Goal: Transaction & Acquisition: Purchase product/service

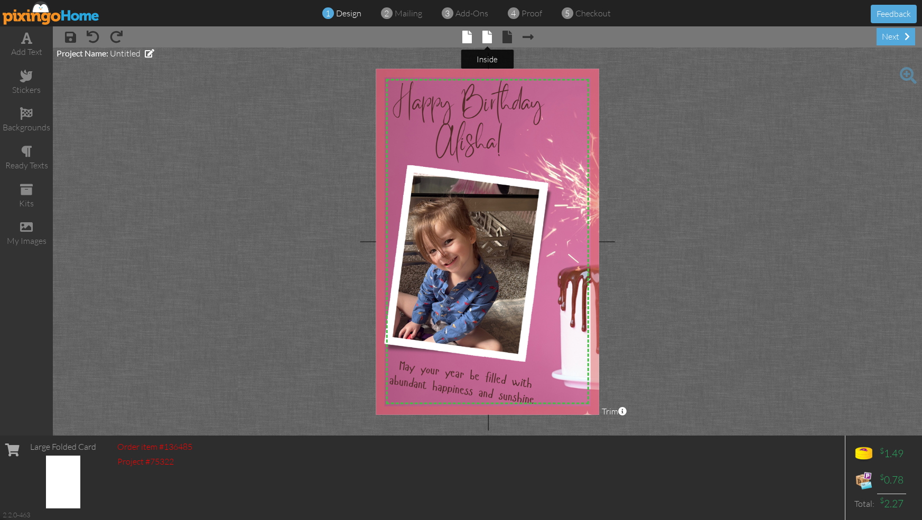
click at [487, 36] on span at bounding box center [487, 37] width 10 height 13
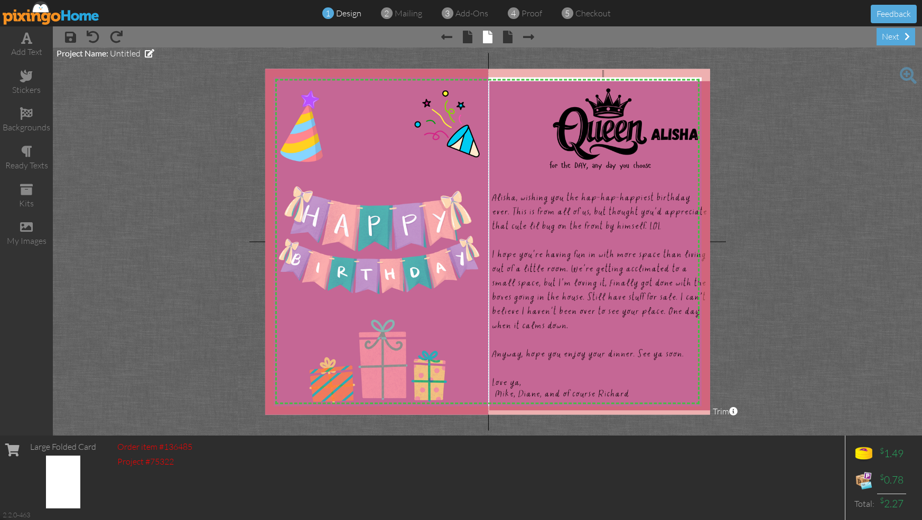
drag, startPoint x: 602, startPoint y: 77, endPoint x: 604, endPoint y: 70, distance: 7.6
click at [604, 70] on div "X X X X X X X X X X X X X X X X X X X X X X X X X X X X X X X X X X X X X X X X…" at bounding box center [487, 78] width 445 height 18
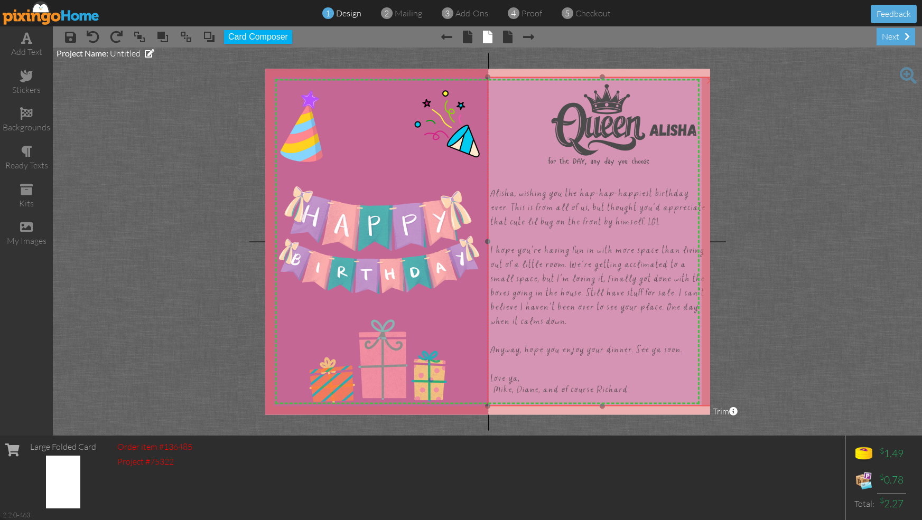
click at [605, 144] on img at bounding box center [599, 242] width 236 height 330
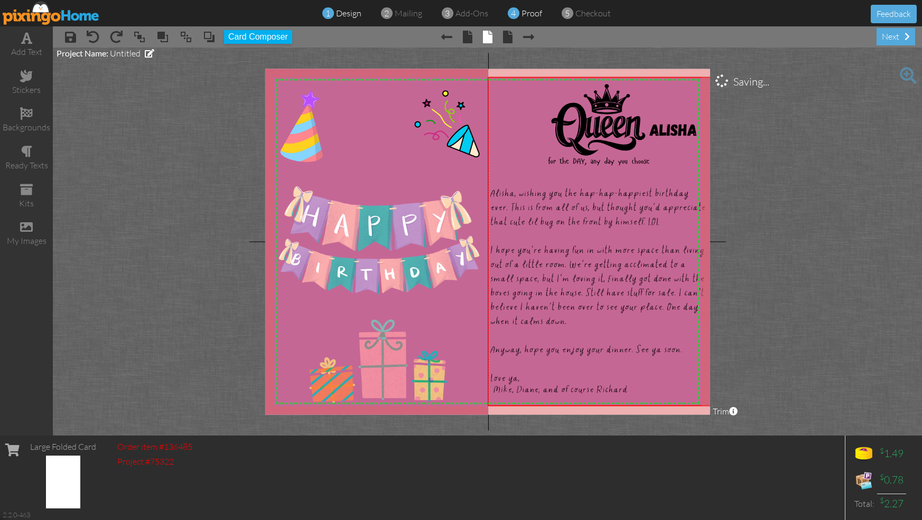
click at [527, 11] on span "proof" at bounding box center [531, 13] width 21 height 11
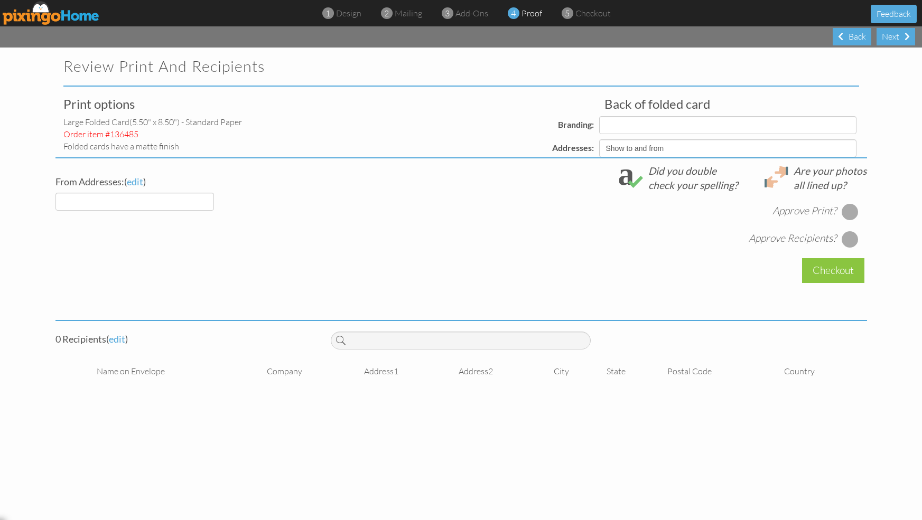
select select "object:98"
select select "object:101"
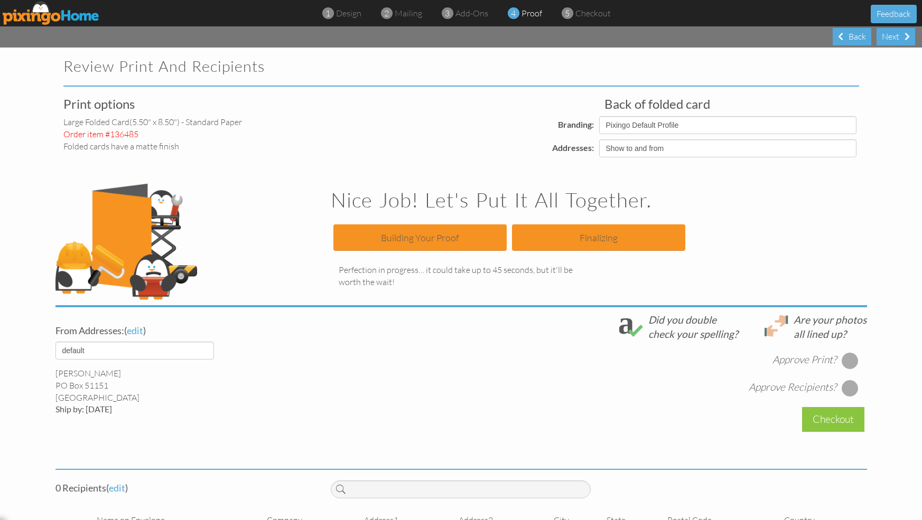
scroll to position [30, 0]
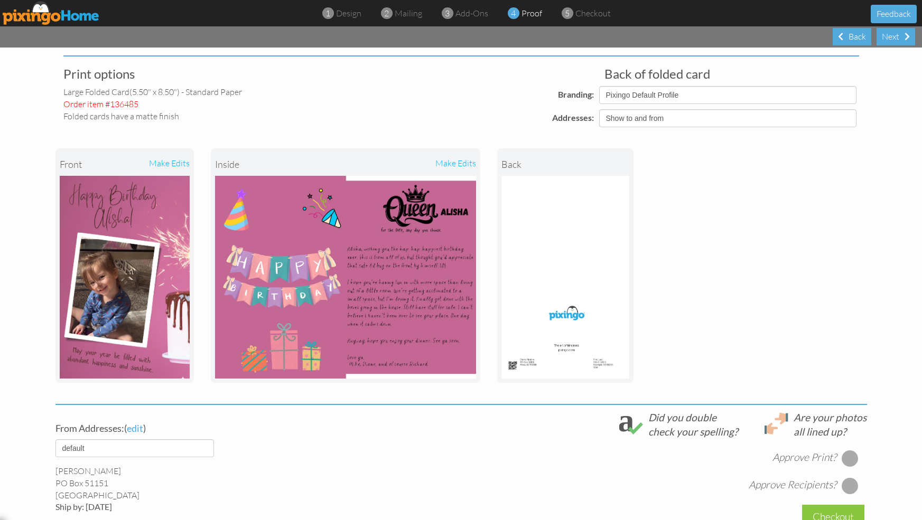
click at [453, 160] on div "make edits" at bounding box center [410, 164] width 130 height 23
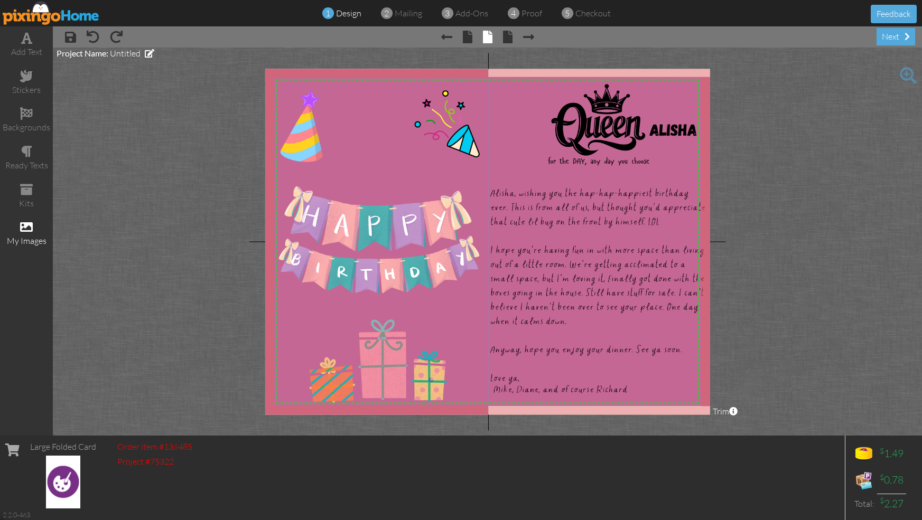
click at [24, 230] on span at bounding box center [26, 227] width 13 height 13
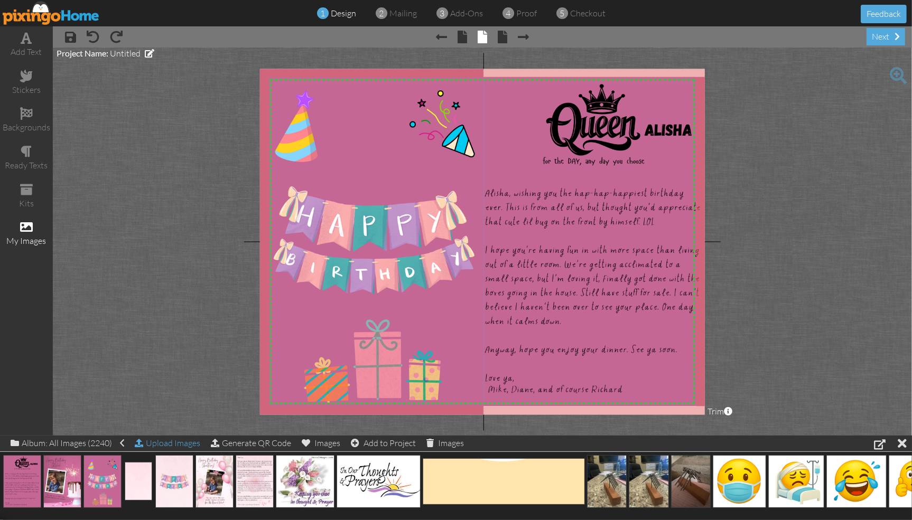
click at [164, 443] on div "Upload Images" at bounding box center [168, 443] width 66 height 15
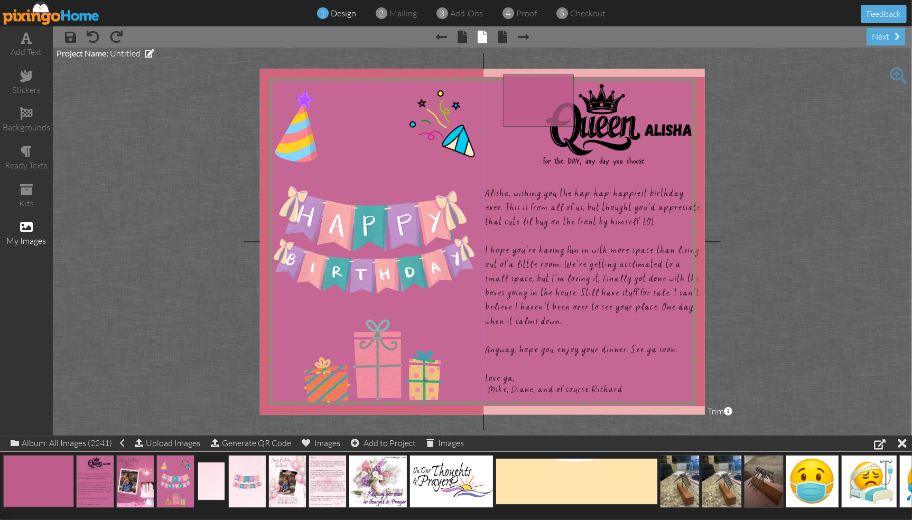
drag, startPoint x: 43, startPoint y: 488, endPoint x: 543, endPoint y: 107, distance: 628.3
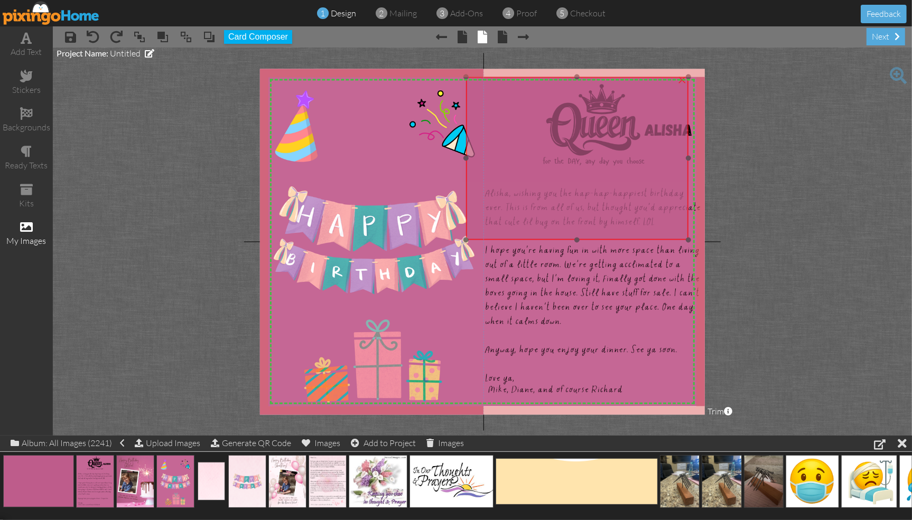
drag, startPoint x: 543, startPoint y: 107, endPoint x: 506, endPoint y: 107, distance: 37.0
click at [506, 107] on img at bounding box center [577, 158] width 222 height 163
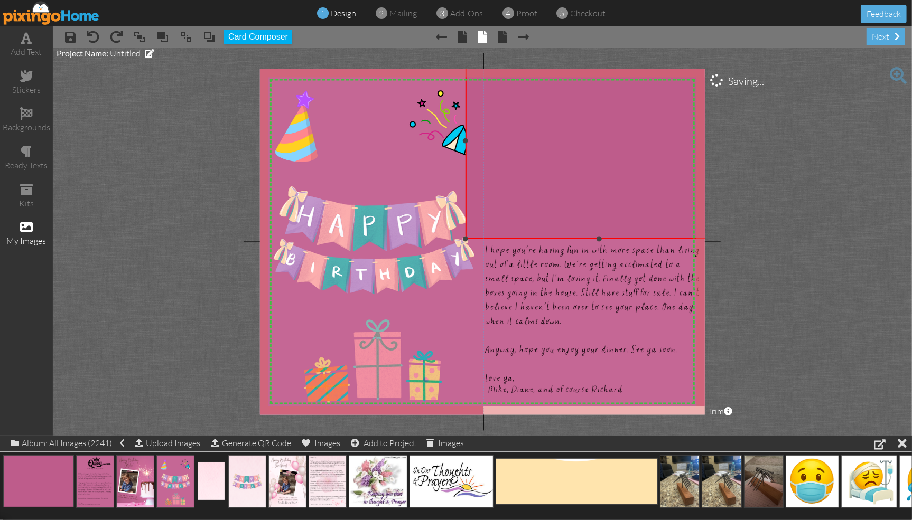
drag, startPoint x: 686, startPoint y: 76, endPoint x: 727, endPoint y: 43, distance: 53.0
click at [727, 43] on div "× save × undo × redo × bring to front × bring forward × send to back × send beh…" at bounding box center [482, 230] width 859 height 409
click at [207, 38] on span at bounding box center [209, 37] width 13 height 16
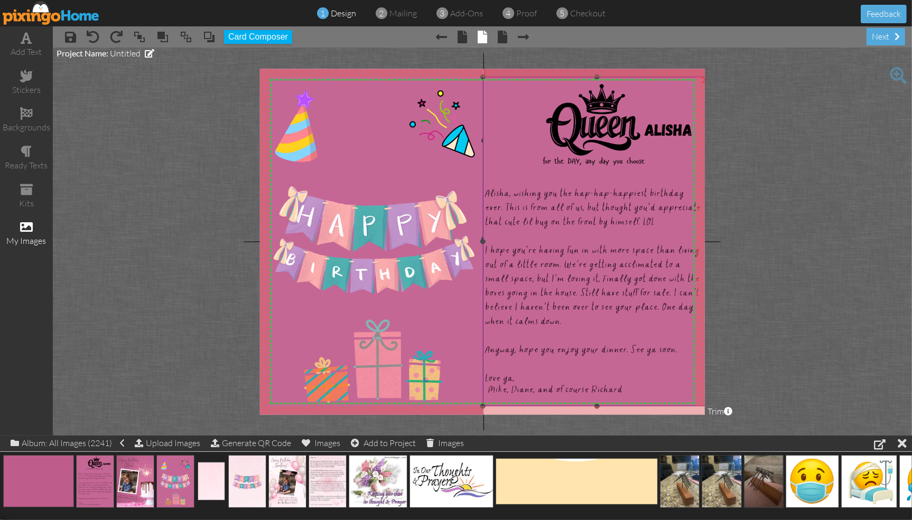
drag, startPoint x: 467, startPoint y: 141, endPoint x: 485, endPoint y: 142, distance: 18.5
click at [485, 142] on div "X X X X X X X X X X X X X X X X X X X X X X X X X X X X X X X X X X X X X X X X…" at bounding box center [482, 242] width 445 height 346
drag, startPoint x: 43, startPoint y: 470, endPoint x: 521, endPoint y: 385, distance: 485.7
click at [605, 379] on img at bounding box center [591, 450] width 222 height 163
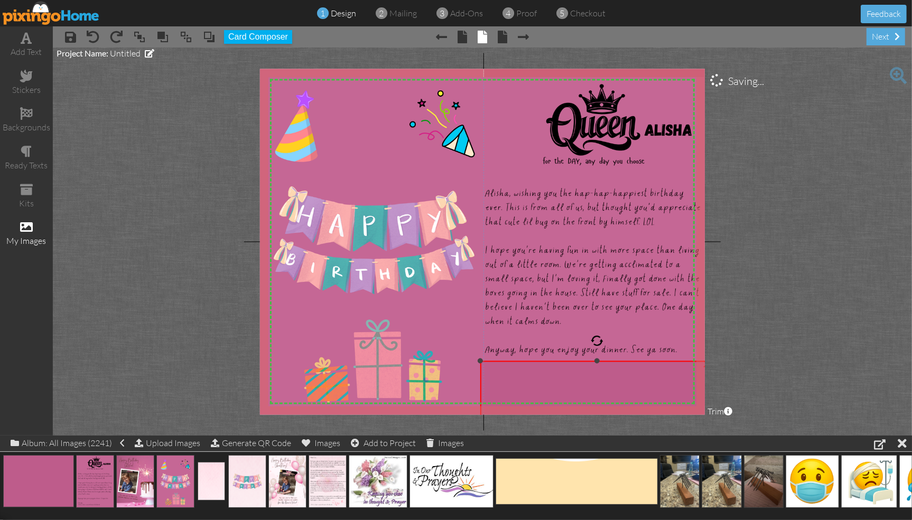
drag, startPoint x: 702, startPoint y: 369, endPoint x: 712, endPoint y: 361, distance: 12.8
click at [712, 361] on project-studio-wrapper "X X X X X X X X X X X X X X X X X X X X X X X X X X X X X X X X X X X X X X X X…" at bounding box center [482, 242] width 859 height 388
click at [209, 40] on span at bounding box center [209, 37] width 13 height 16
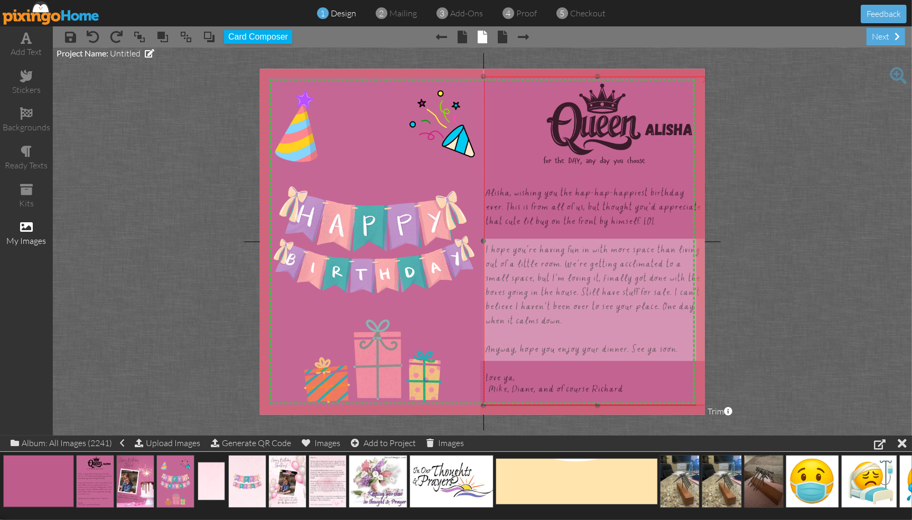
click at [484, 381] on img at bounding box center [594, 242] width 236 height 330
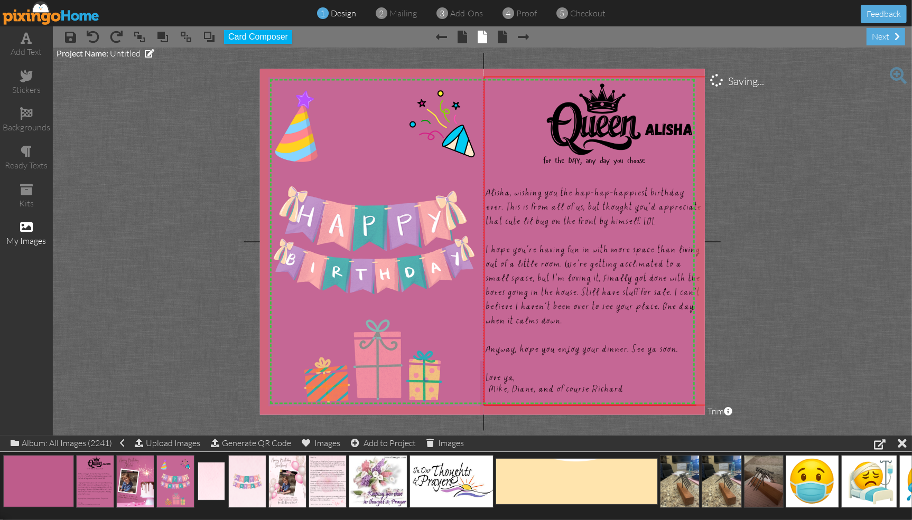
click at [752, 200] on project-studio-wrapper "X X X X X X X X X X X X X X X X X X X X X X X X X X X X X X X X X X X X X X X X…" at bounding box center [482, 242] width 859 height 388
click at [481, 372] on div at bounding box center [598, 241] width 234 height 335
drag, startPoint x: 478, startPoint y: 360, endPoint x: 483, endPoint y: 363, distance: 6.4
click at [483, 363] on div "X X X X X X X X X X X X X X X X X X X X X X X X X X X X X X X X X X X X X X X X…" at bounding box center [482, 242] width 445 height 346
click at [778, 269] on project-studio-wrapper "X X X X X X X X X X X X X X X X X X X X X X X X X X X X X X X X X X X X X X X X…" at bounding box center [482, 242] width 859 height 388
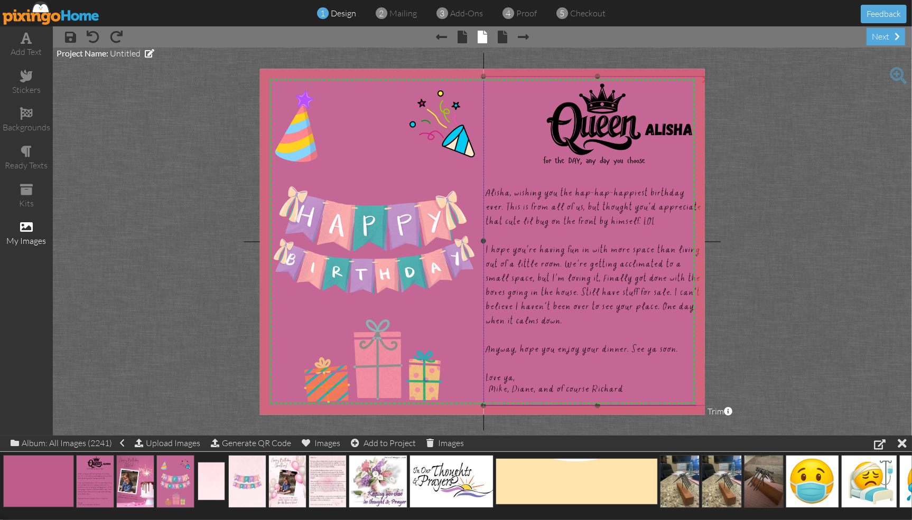
click at [616, 151] on img at bounding box center [594, 242] width 236 height 330
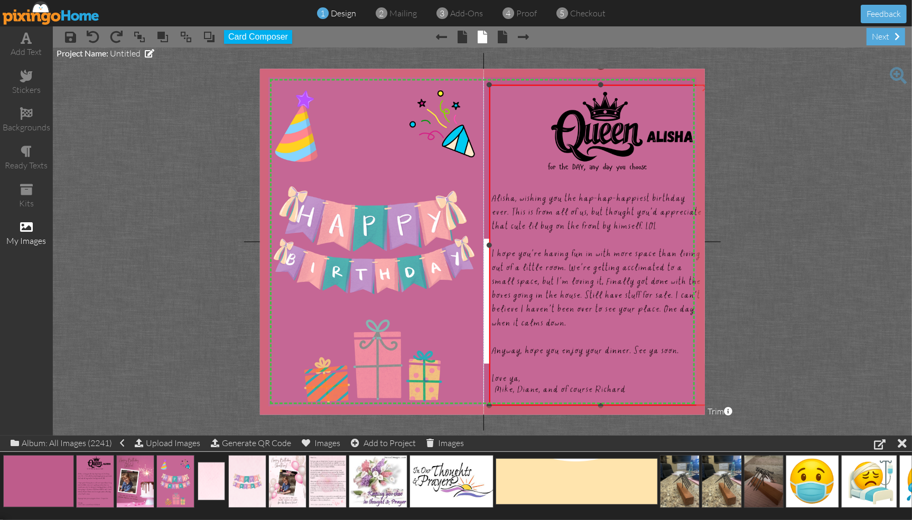
drag, startPoint x: 483, startPoint y: 78, endPoint x: 504, endPoint y: 86, distance: 23.2
click at [504, 86] on div "×" at bounding box center [600, 245] width 223 height 321
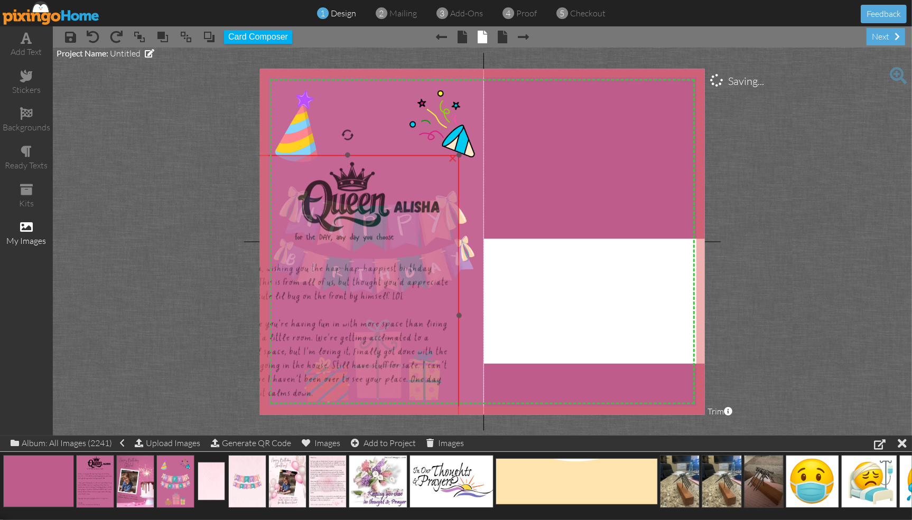
drag, startPoint x: 546, startPoint y: 109, endPoint x: 293, endPoint y: 180, distance: 262.6
click at [293, 180] on img at bounding box center [344, 315] width 229 height 321
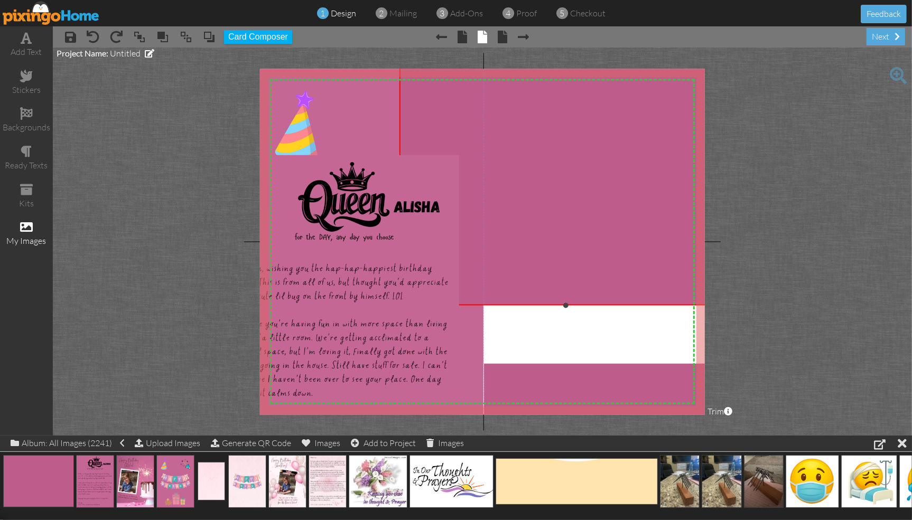
drag, startPoint x: 484, startPoint y: 238, endPoint x: 462, endPoint y: 302, distance: 67.5
click at [462, 303] on div "×" at bounding box center [565, 174] width 333 height 263
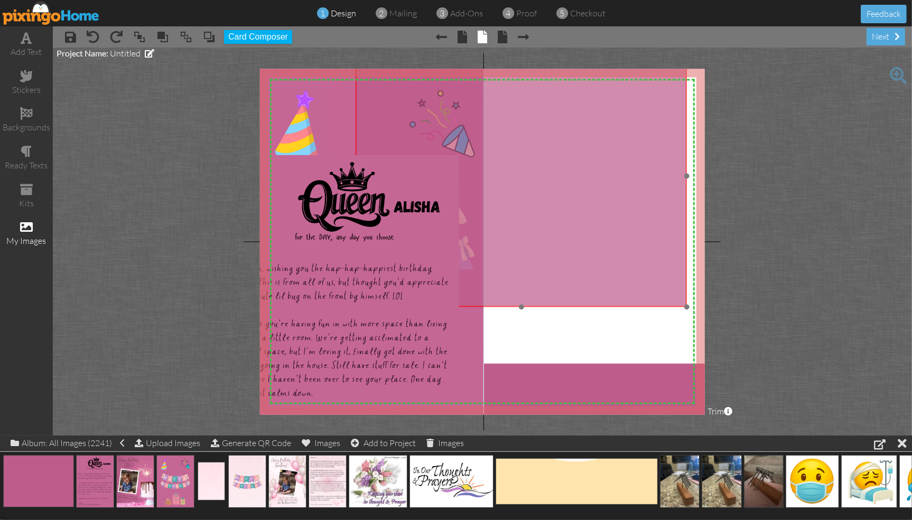
drag, startPoint x: 640, startPoint y: 295, endPoint x: 594, endPoint y: 296, distance: 46.0
click at [594, 297] on img at bounding box center [509, 175] width 356 height 261
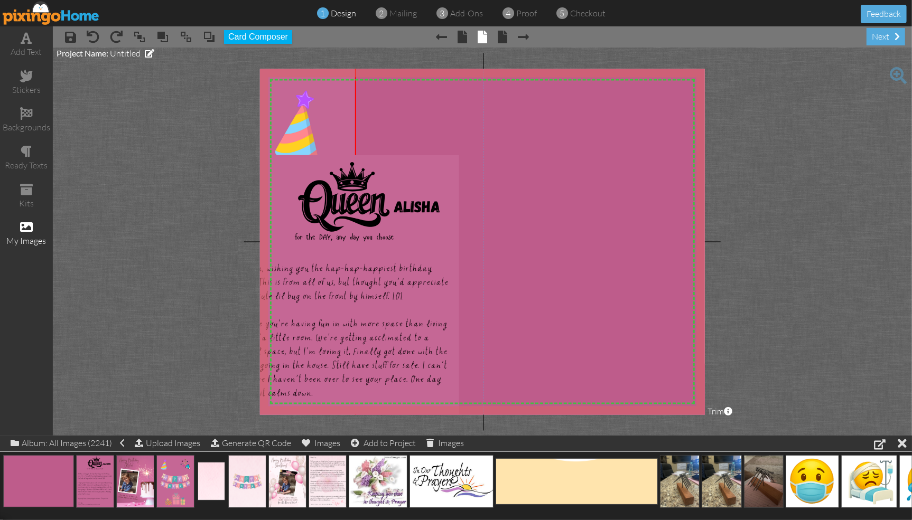
drag, startPoint x: 685, startPoint y: 305, endPoint x: 817, endPoint y: 419, distance: 175.3
click at [817, 419] on project-studio-wrapper "X X X X X X X X X X X X X X X X X X X X X X X X X X X X X X X X X X X X X X X X…" at bounding box center [482, 242] width 859 height 388
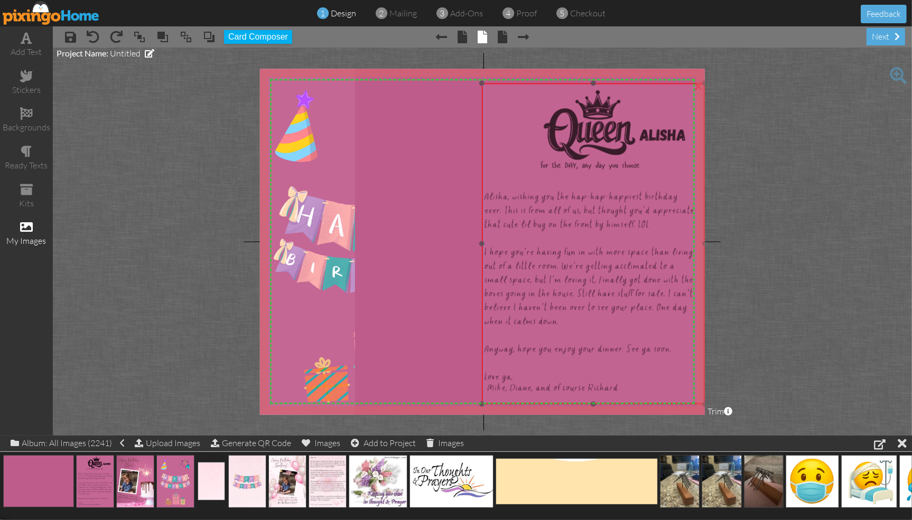
drag, startPoint x: 406, startPoint y: 310, endPoint x: 651, endPoint y: 238, distance: 255.9
click at [651, 238] on img at bounding box center [589, 243] width 229 height 321
click at [437, 250] on img at bounding box center [576, 233] width 512 height 376
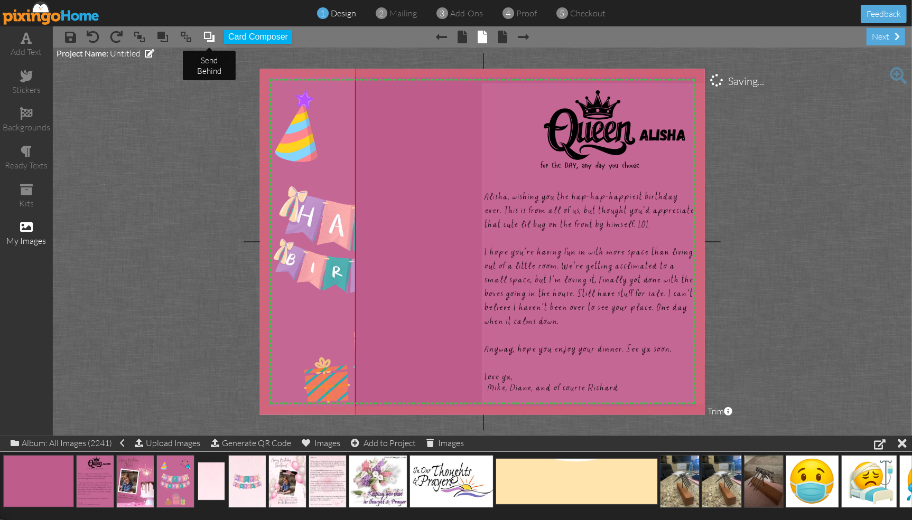
click at [213, 41] on span at bounding box center [209, 37] width 13 height 16
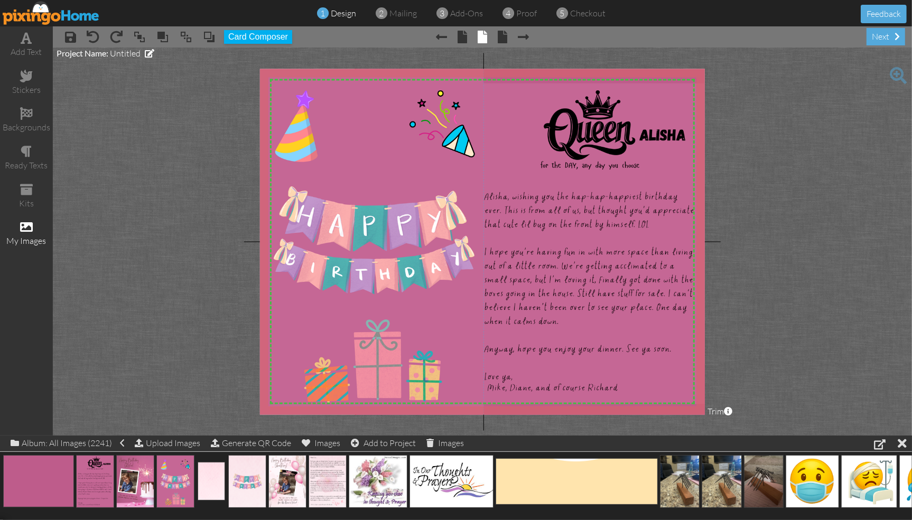
click at [535, 13] on div "1 design 2 mailing 3 add-ons 4 proof 5 checkout" at bounding box center [455, 13] width 317 height 12
click at [525, 13] on span "proof" at bounding box center [526, 13] width 21 height 11
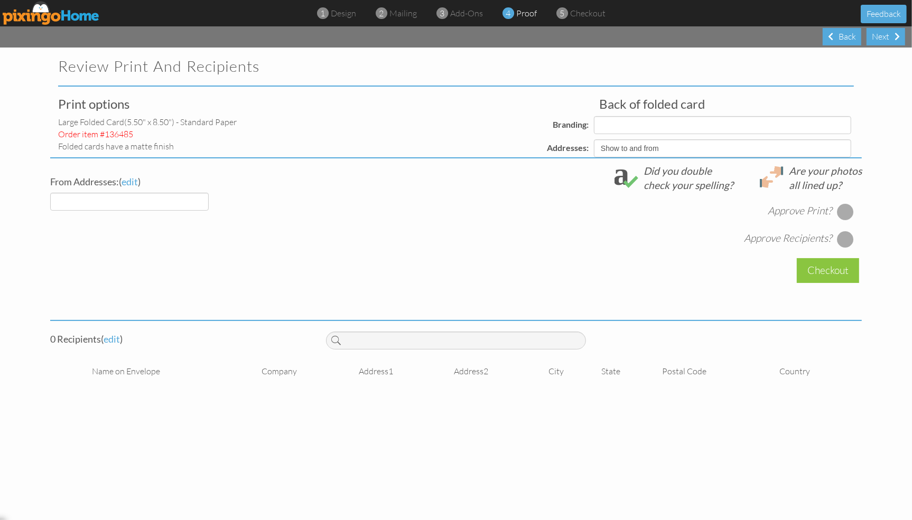
select select "object:404"
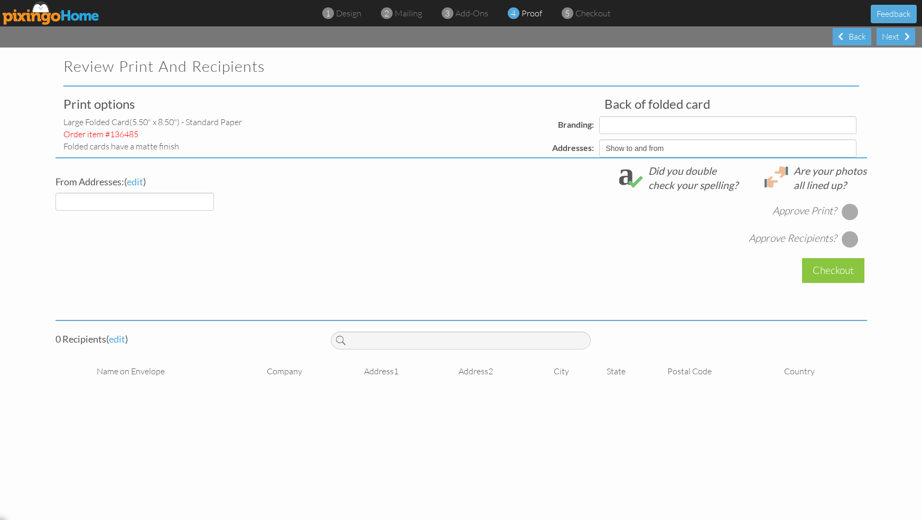
select select "object:407"
select select "object:411"
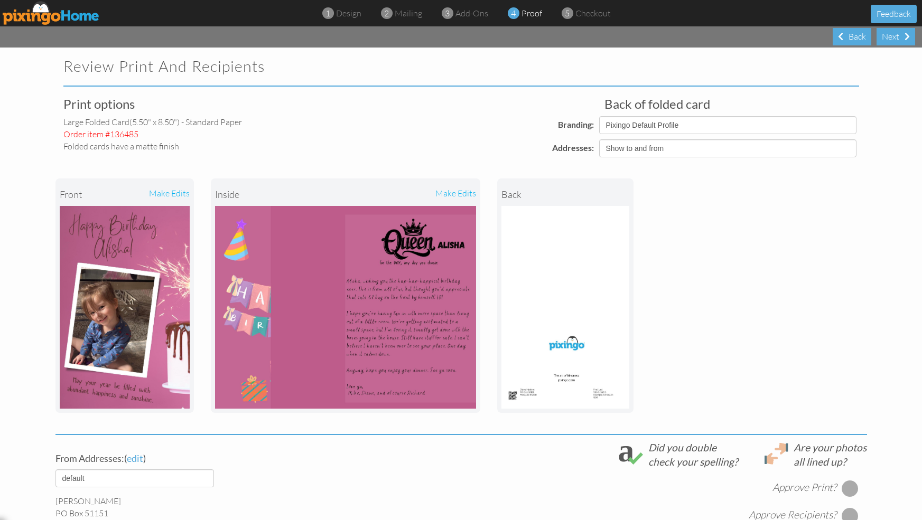
click at [451, 193] on div "make edits" at bounding box center [410, 194] width 130 height 23
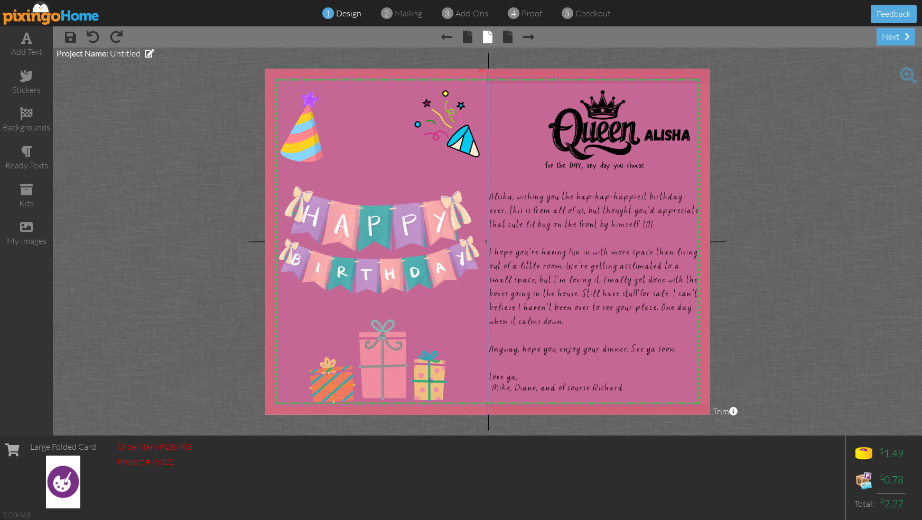
click at [453, 325] on img at bounding box center [379, 242] width 251 height 352
click at [207, 34] on span at bounding box center [209, 37] width 13 height 16
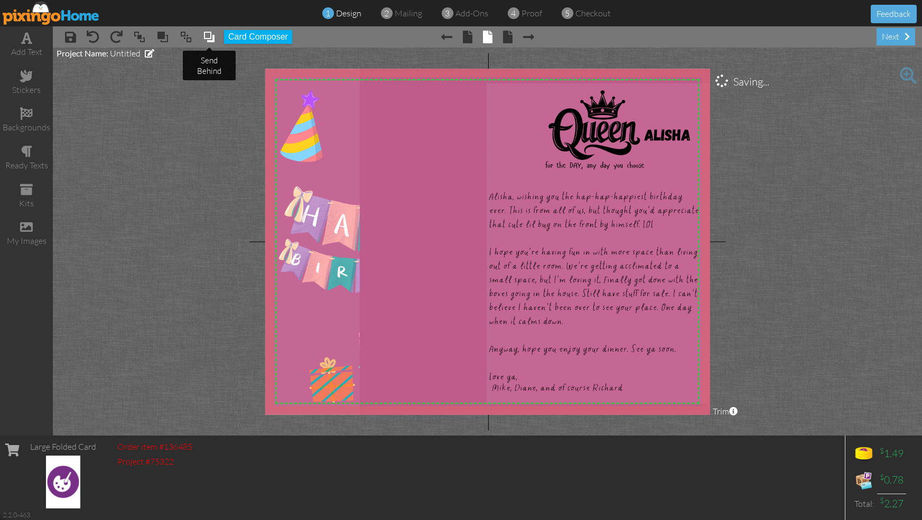
click at [207, 33] on span at bounding box center [209, 37] width 13 height 16
click at [208, 35] on span at bounding box center [209, 37] width 13 height 16
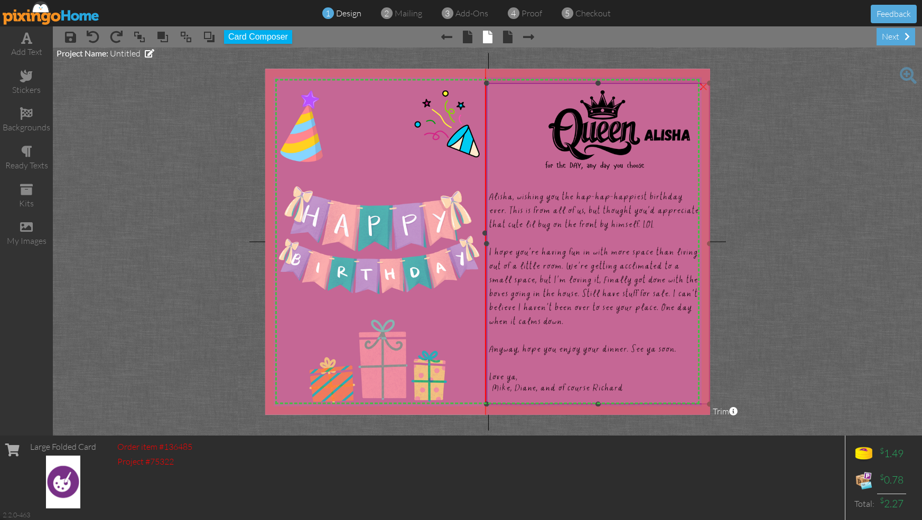
drag, startPoint x: 359, startPoint y: 233, endPoint x: 484, endPoint y: 236, distance: 125.2
click at [484, 236] on div "X X X X X X X X X X X X X X X X X X X X X X X X X X X X X X X X X X X X X X X X…" at bounding box center [487, 242] width 445 height 346
click at [524, 13] on span "proof" at bounding box center [531, 13] width 21 height 11
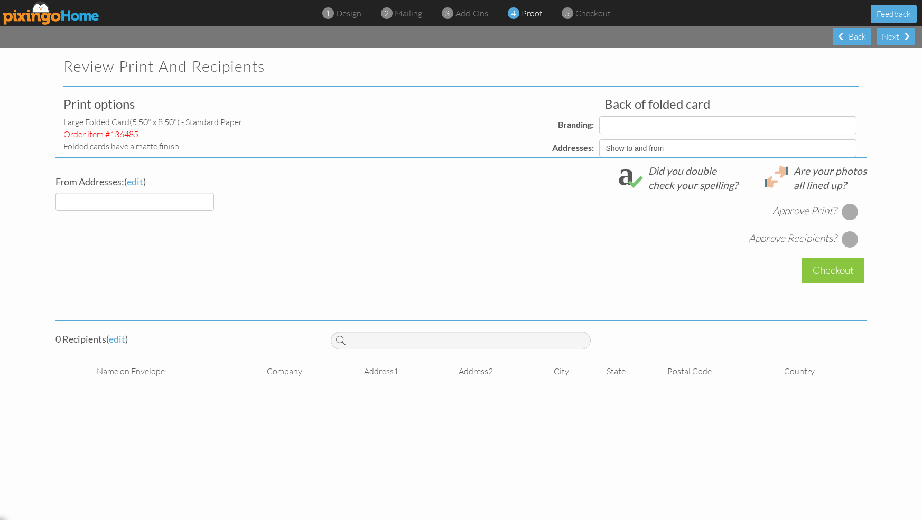
select select "object:525"
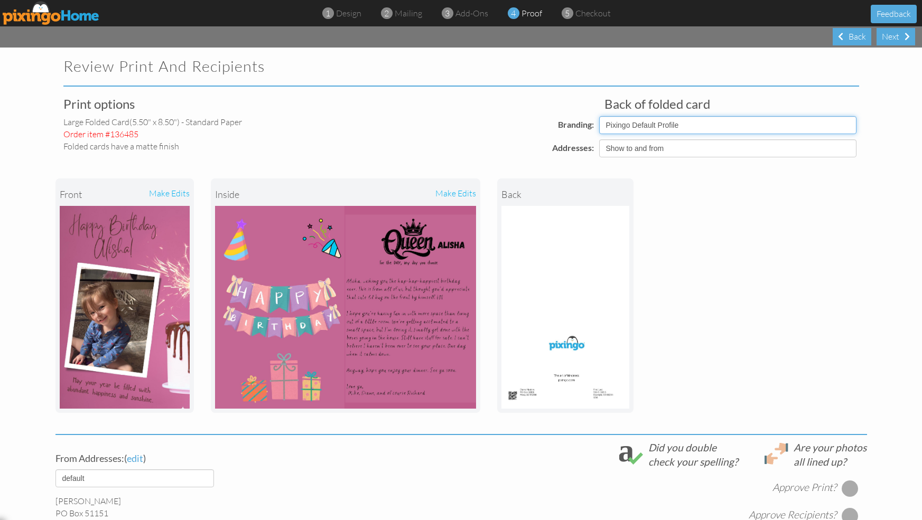
click at [844, 125] on select "Pixingo Default Profile Umbrella of Protection" at bounding box center [727, 125] width 257 height 18
select select "object:531"
click at [599, 116] on select "Pixingo Default Profile Umbrella of Protection" at bounding box center [727, 125] width 257 height 18
click at [845, 149] on select "Show to and from Show from only Hide to and from" at bounding box center [727, 148] width 257 height 18
select select "object:524"
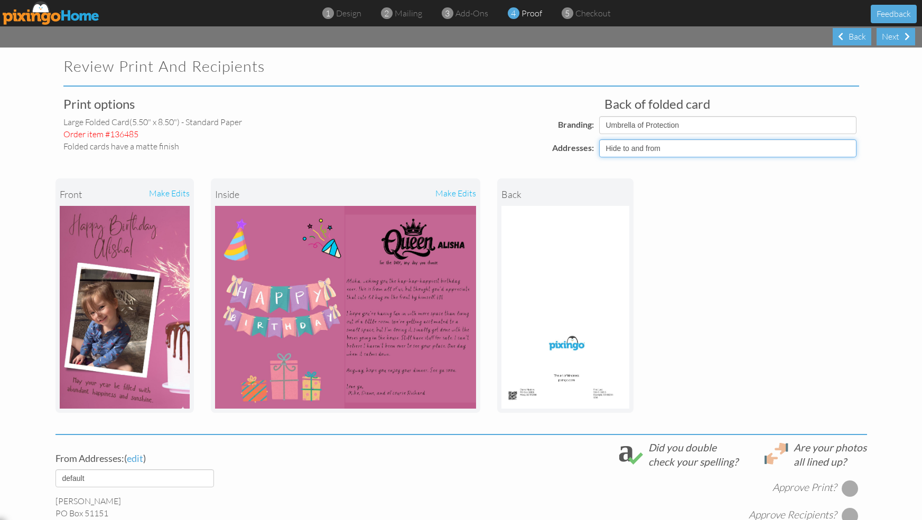
click at [599, 139] on select "Show to and from Show from only Hide to and from" at bounding box center [727, 148] width 257 height 18
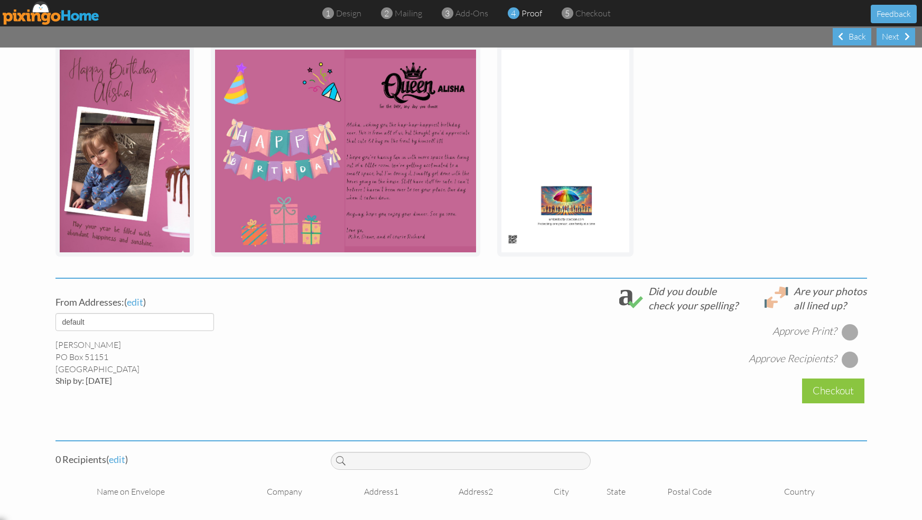
scroll to position [158, 0]
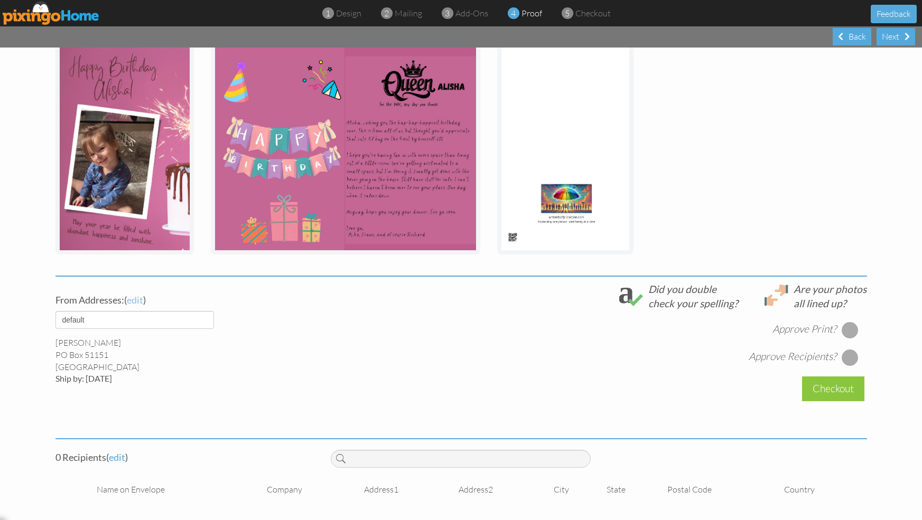
click at [132, 301] on span "edit" at bounding box center [135, 300] width 16 height 12
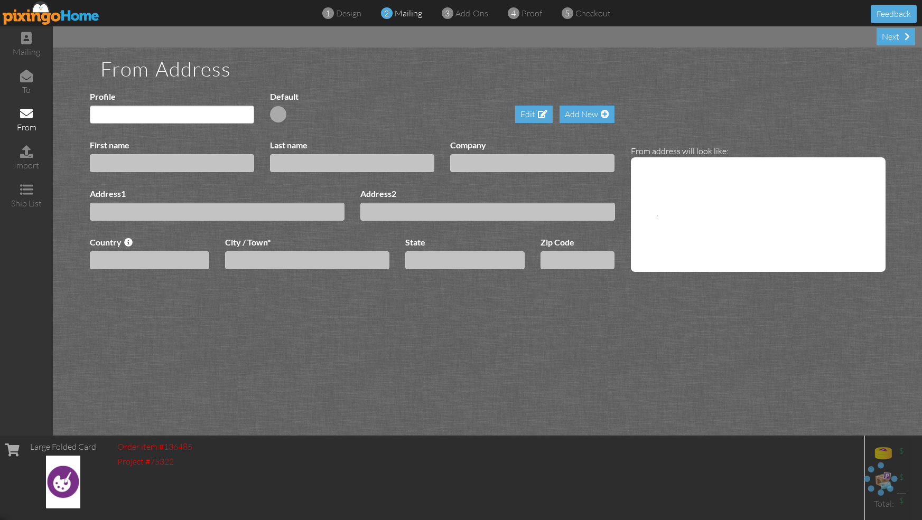
type input "[PERSON_NAME]"
type input "PO Box 51151"
type input "Mesa"
type input "[object Object]"
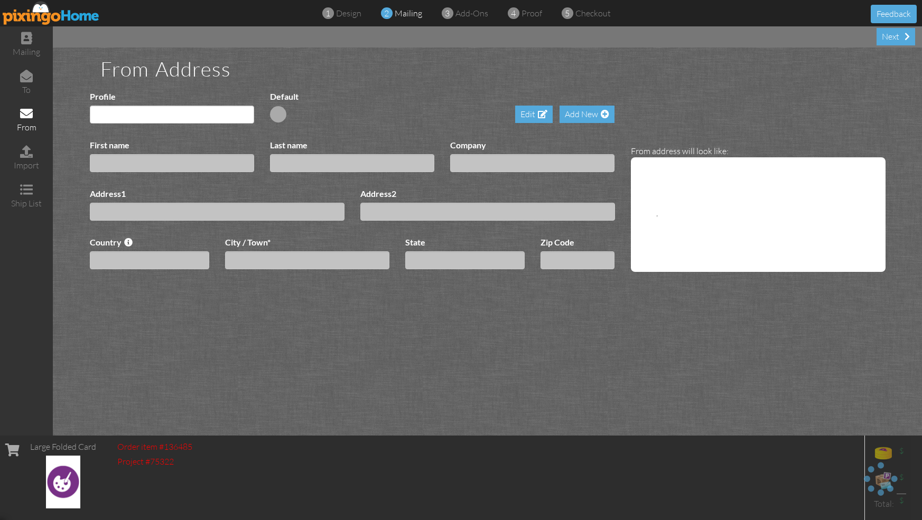
type input "85208"
select select "object:886"
select select "object:639"
select select "object:890"
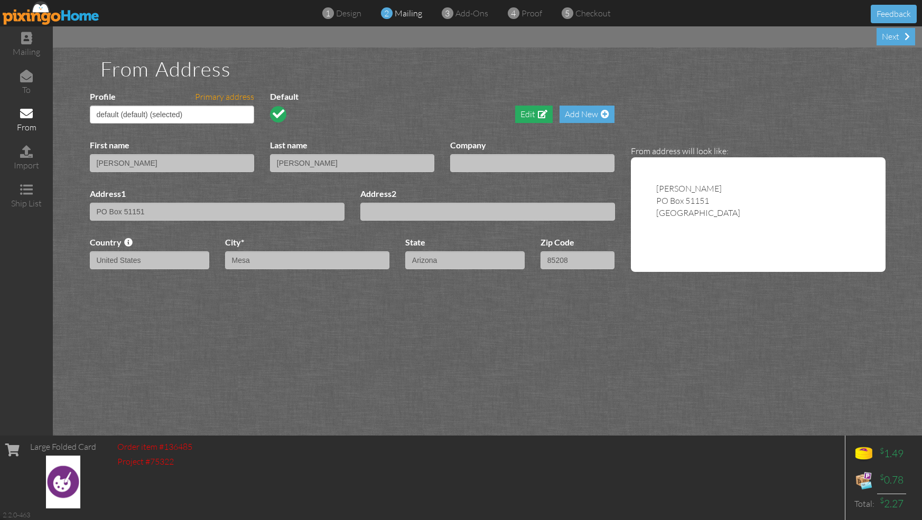
click at [522, 115] on div "Edit" at bounding box center [534, 114] width 38 height 17
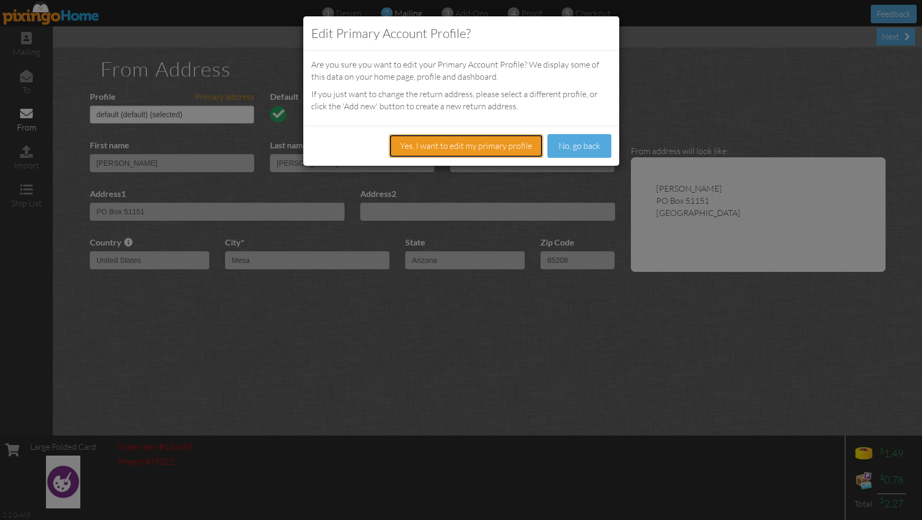
click at [485, 145] on button "Yes, I want to edit my primary profile" at bounding box center [466, 146] width 154 height 24
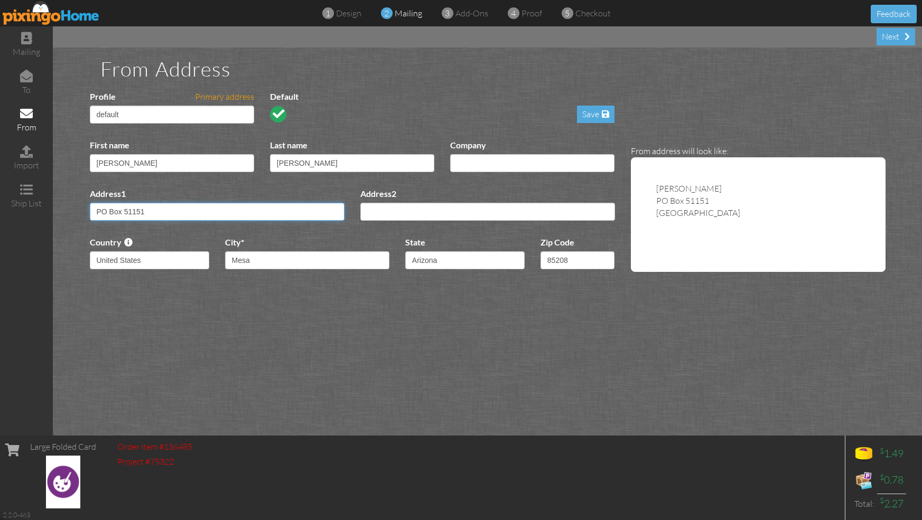
drag, startPoint x: 211, startPoint y: 217, endPoint x: 107, endPoint y: 225, distance: 104.4
click at [107, 226] on div "Address1 [STREET_ADDRESS]" at bounding box center [217, 208] width 270 height 41
drag, startPoint x: 156, startPoint y: 214, endPoint x: 41, endPoint y: 193, distance: 117.1
click at [41, 193] on div "mailing to from import ship list Next From Address Profile Primary address defa…" at bounding box center [461, 230] width 922 height 409
type input "[STREET_ADDRESS]"
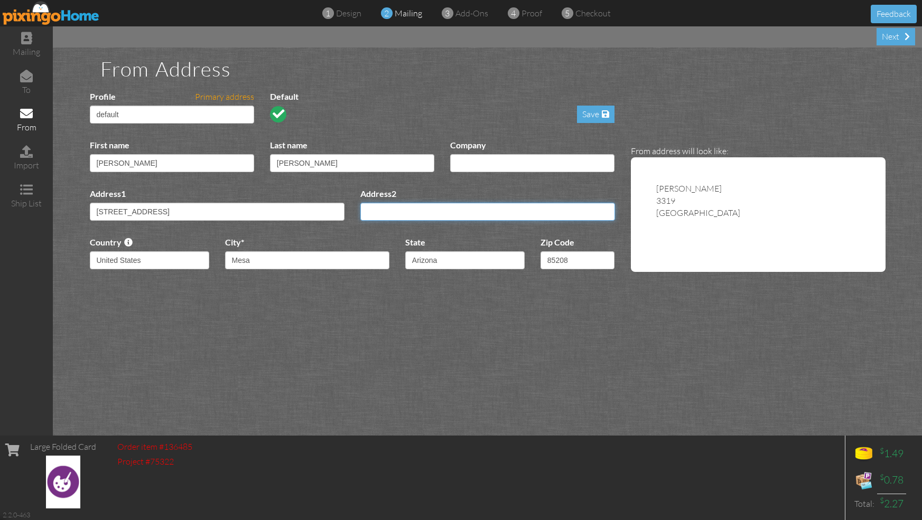
type input "Apt 341"
type input "85213"
click at [671, 217] on span "Apt 341" at bounding box center [670, 213] width 29 height 11
click at [590, 116] on div "Save" at bounding box center [596, 114] width 38 height 17
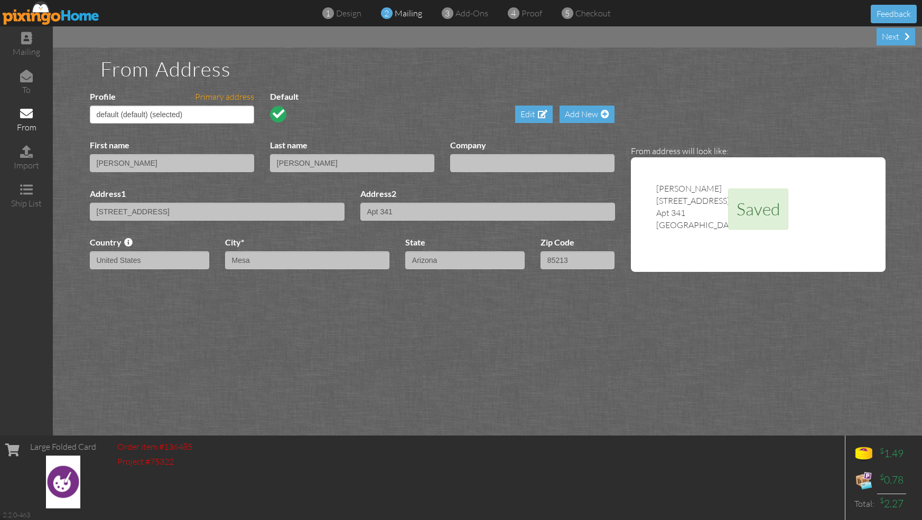
select select "object:961"
click at [899, 34] on div "Next" at bounding box center [895, 36] width 39 height 17
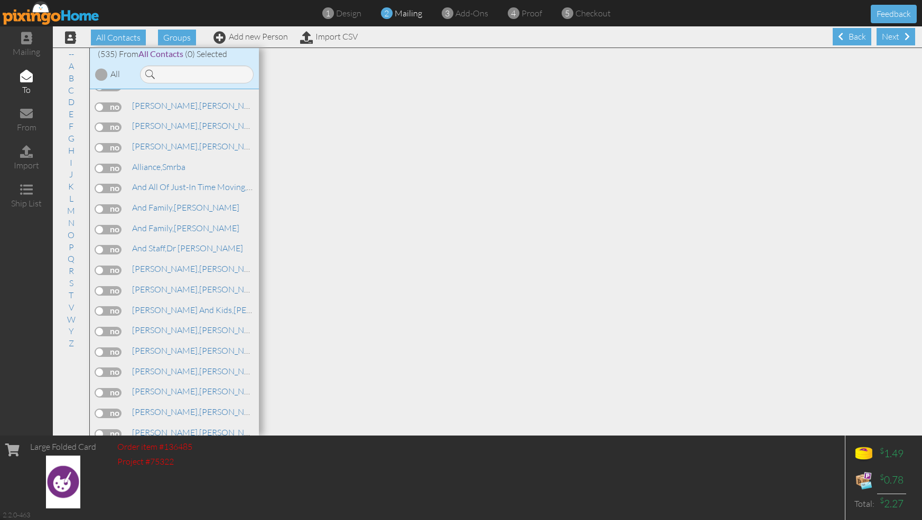
scroll to position [160, 0]
click at [71, 148] on link "H" at bounding box center [71, 150] width 17 height 13
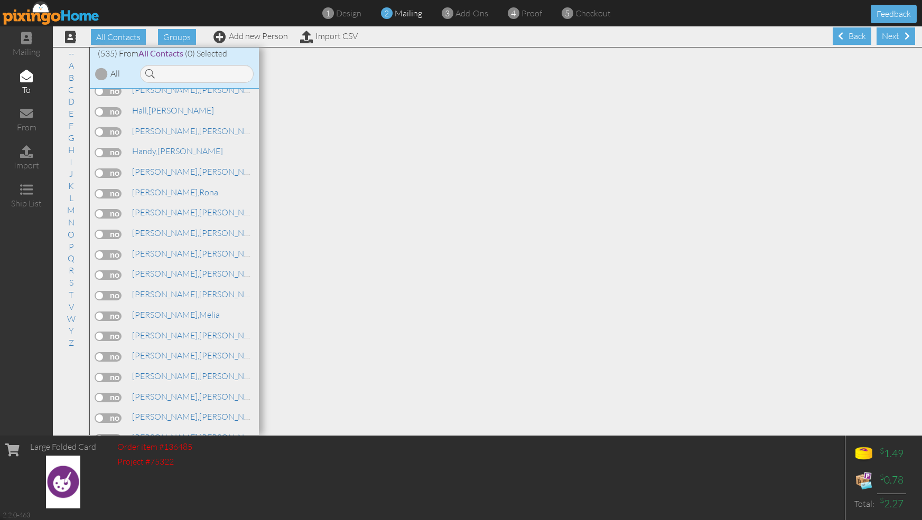
scroll to position [4266, 0]
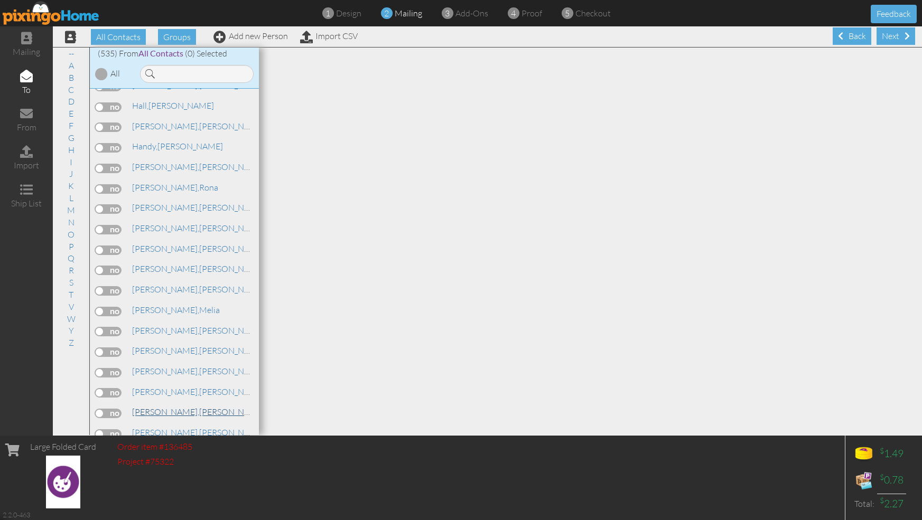
click at [141, 407] on span "[PERSON_NAME]," at bounding box center [165, 412] width 67 height 11
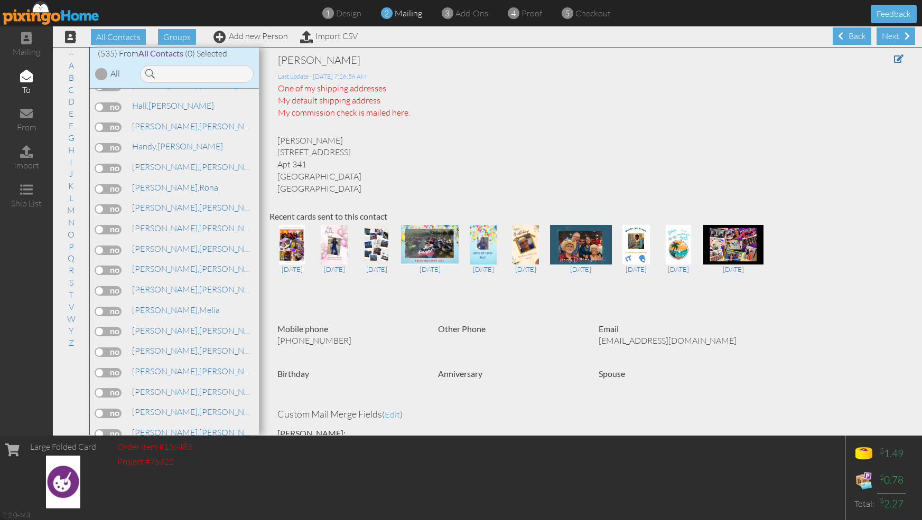
click at [109, 409] on label at bounding box center [108, 414] width 26 height 10
click at [0, 0] on input "checkbox" at bounding box center [0, 0] width 0 height 0
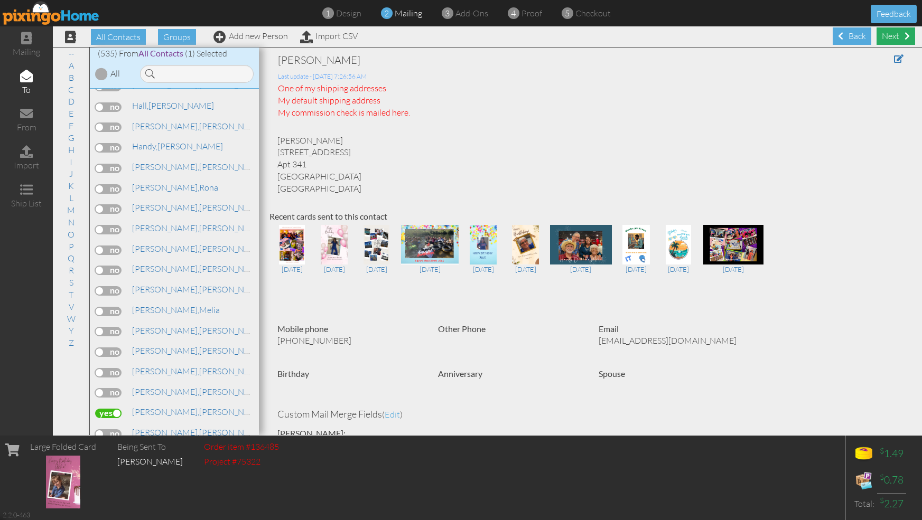
click at [883, 32] on div "Next" at bounding box center [895, 35] width 39 height 17
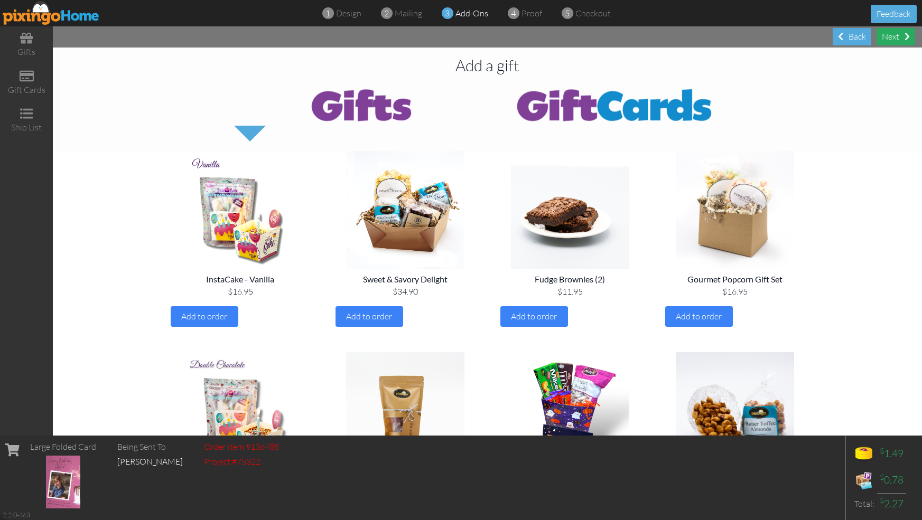
click at [889, 35] on div "Next" at bounding box center [895, 36] width 39 height 17
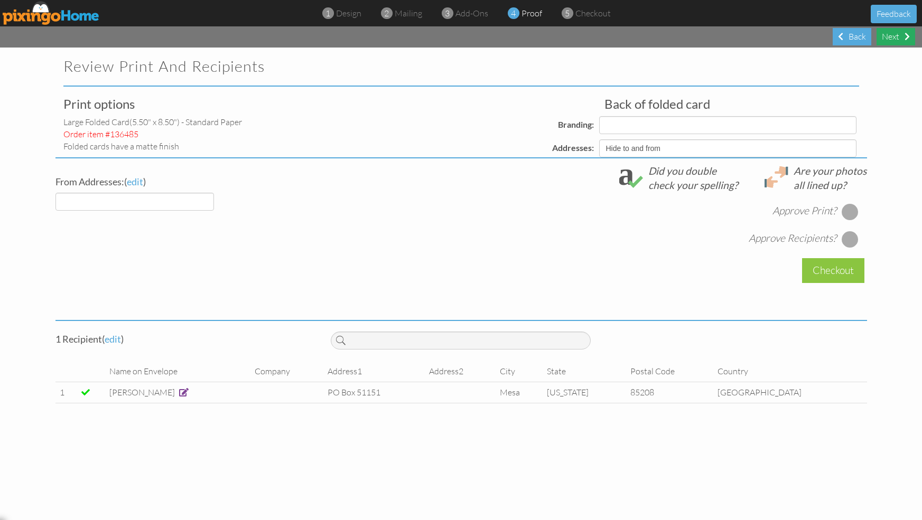
select select "object:2865"
select select "object:2869"
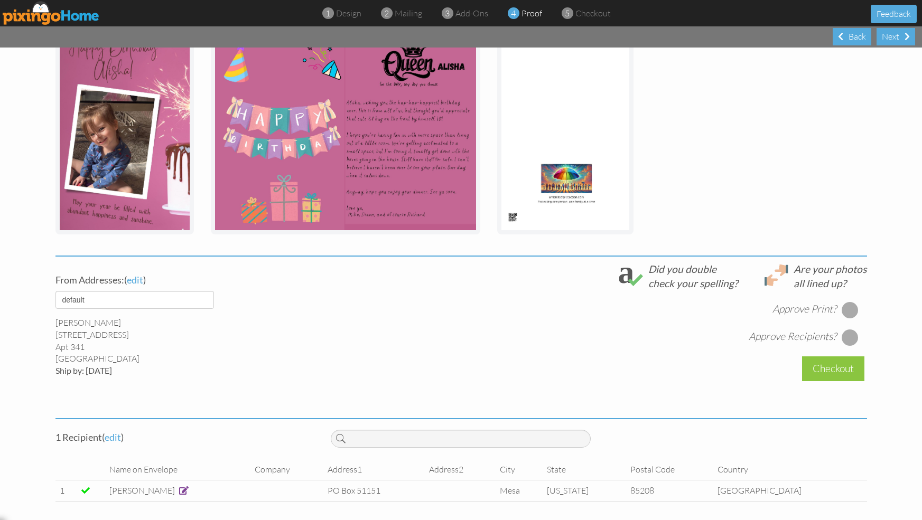
scroll to position [180, 0]
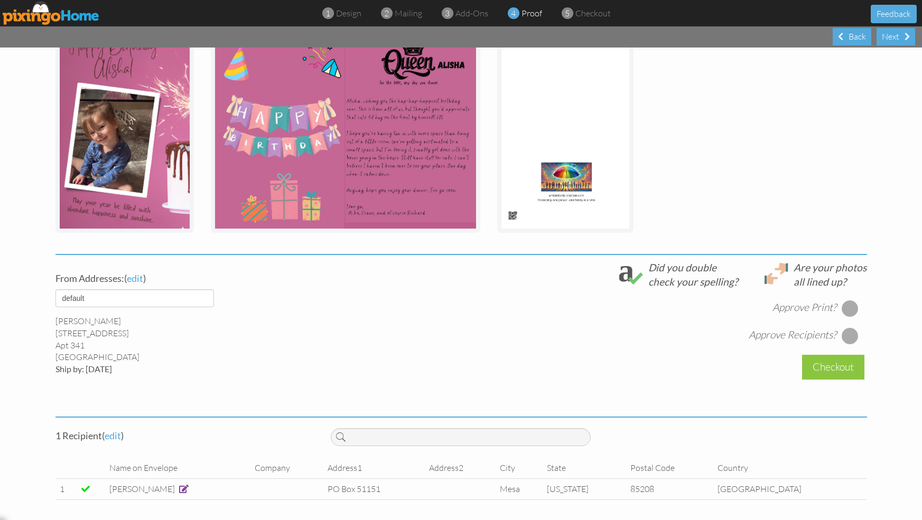
click at [849, 306] on div at bounding box center [849, 308] width 17 height 17
click at [844, 331] on div at bounding box center [849, 336] width 17 height 17
click at [179, 487] on span at bounding box center [184, 489] width 10 height 8
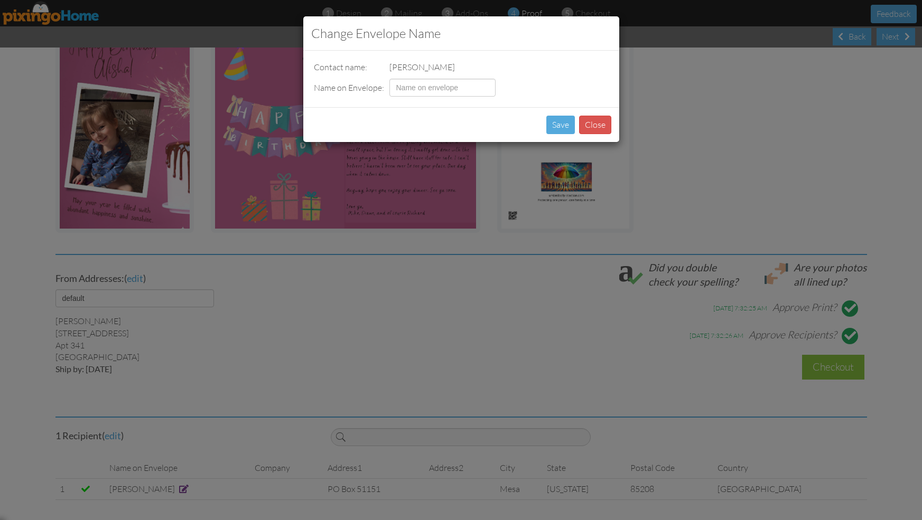
click at [375, 497] on div "Change Envelope Name Contact name: [PERSON_NAME] Name on Envelope: Save Close" at bounding box center [461, 260] width 922 height 520
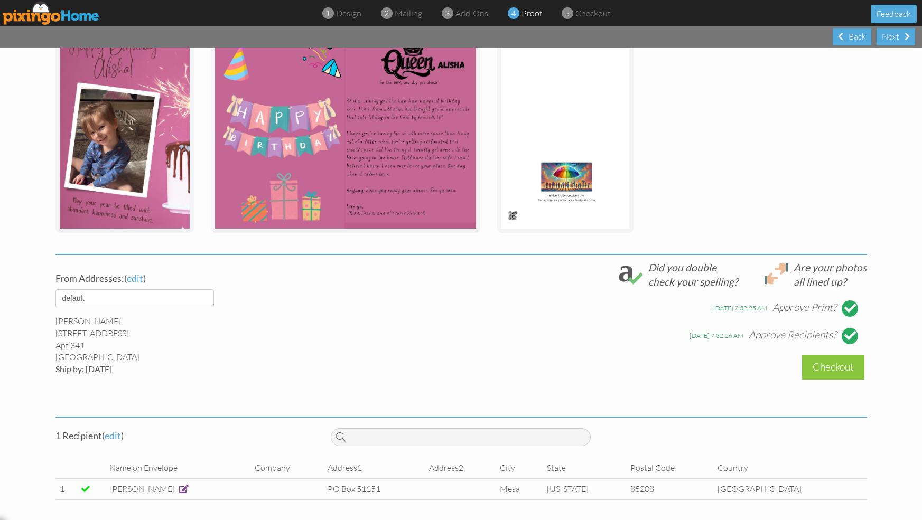
click at [381, 490] on td "PO Box 51151" at bounding box center [373, 489] width 101 height 21
click at [107, 436] on span "edit" at bounding box center [113, 436] width 16 height 12
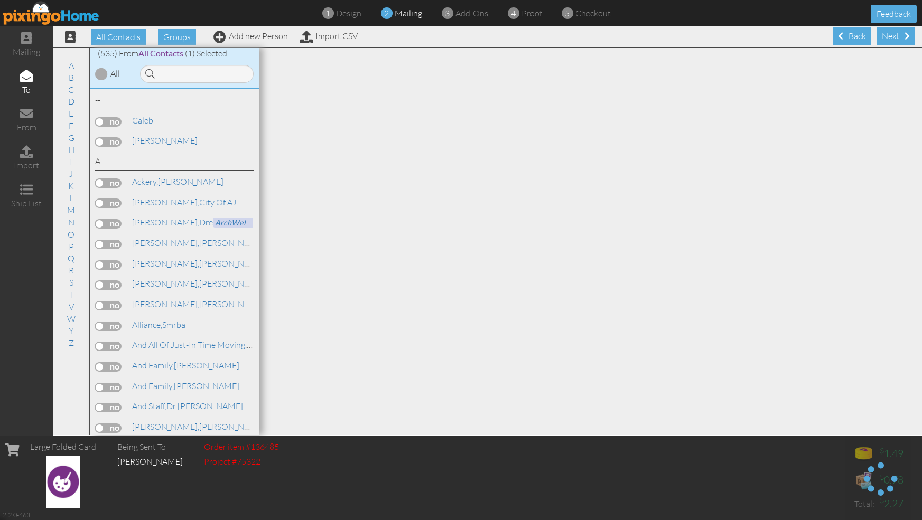
scroll to position [1, 0]
click at [69, 150] on link "H" at bounding box center [71, 150] width 17 height 13
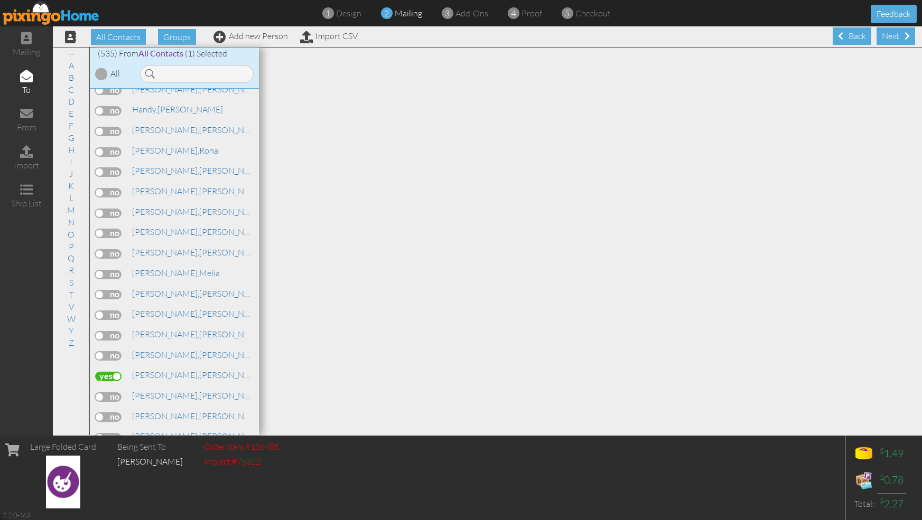
scroll to position [4308, 0]
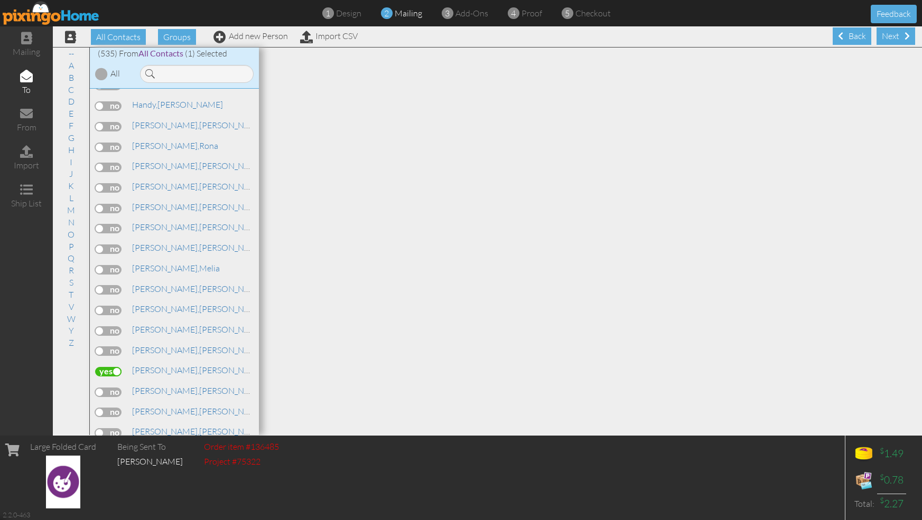
click at [114, 367] on label at bounding box center [108, 372] width 26 height 10
click at [0, 0] on input "checkbox" at bounding box center [0, 0] width 0 height 0
click at [162, 365] on span "[PERSON_NAME]," at bounding box center [165, 370] width 67 height 11
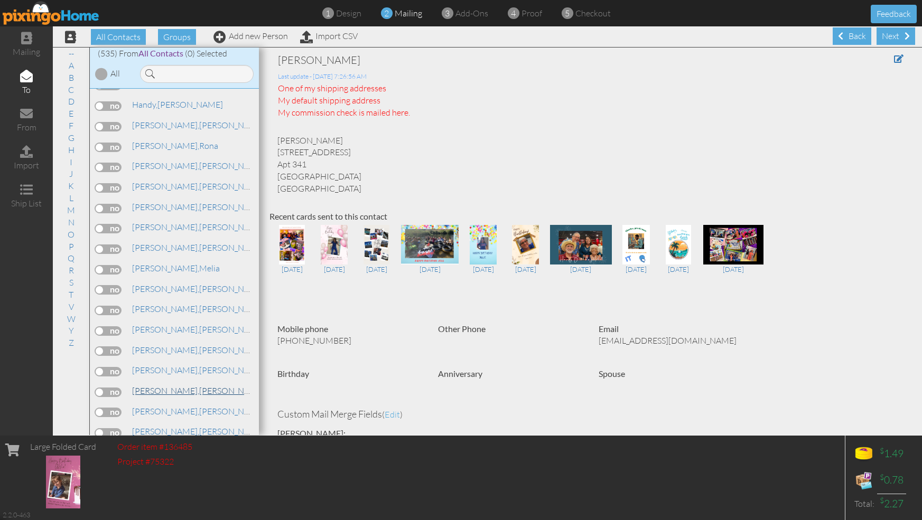
click at [152, 386] on span "[PERSON_NAME]," at bounding box center [165, 391] width 67 height 11
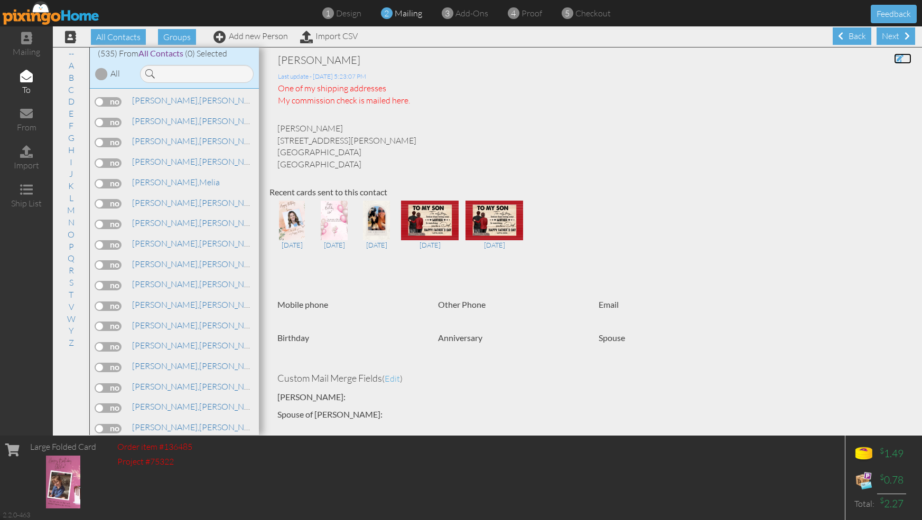
click at [894, 59] on span at bounding box center [899, 58] width 10 height 8
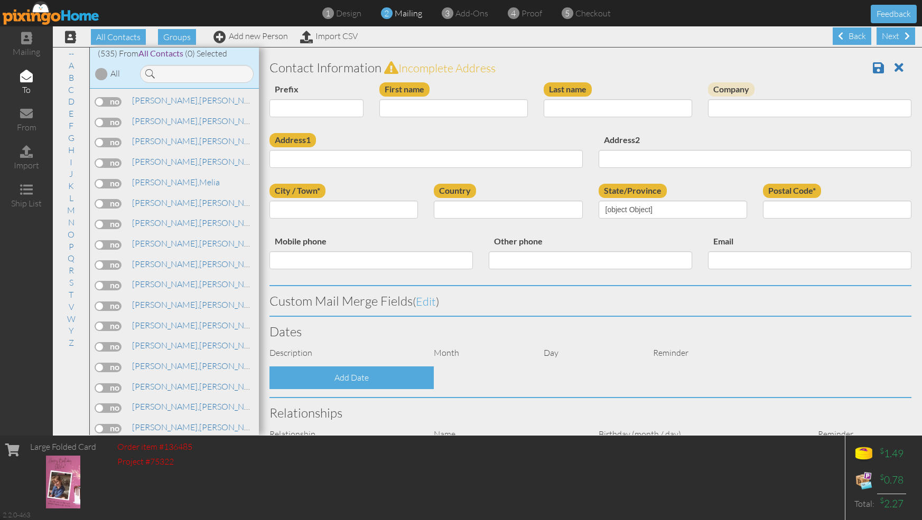
scroll to position [32, 0]
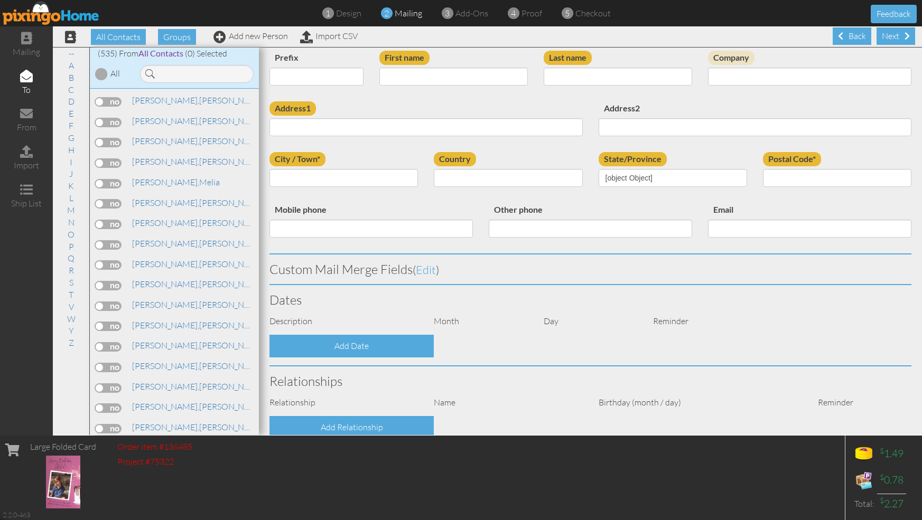
type input "[PERSON_NAME]"
type input "[STREET_ADDRESS][PERSON_NAME]"
type input "Mesa"
type input "85208"
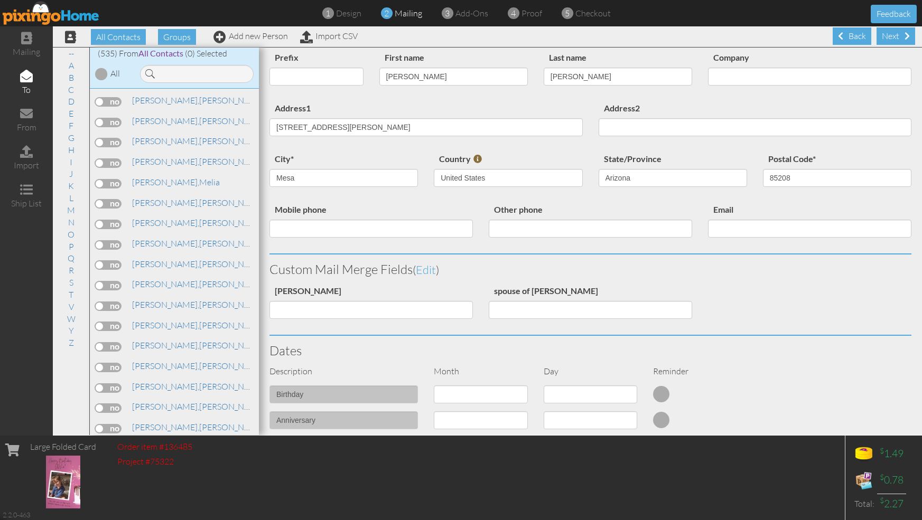
select select "object:869"
select select "object:890"
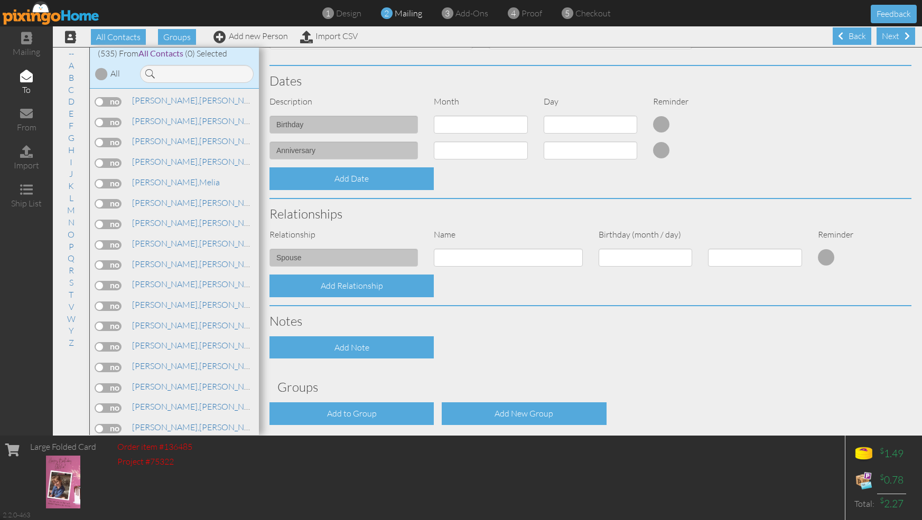
scroll to position [344, 0]
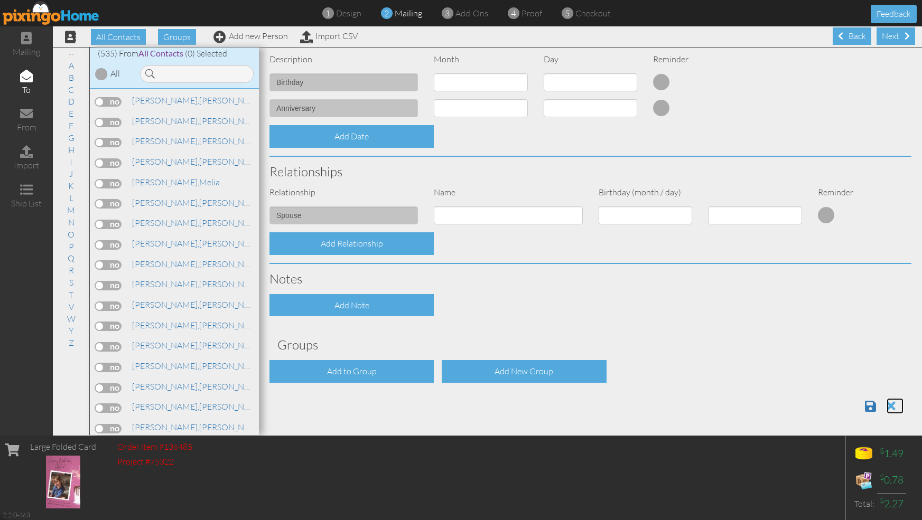
click at [886, 404] on span at bounding box center [890, 406] width 9 height 13
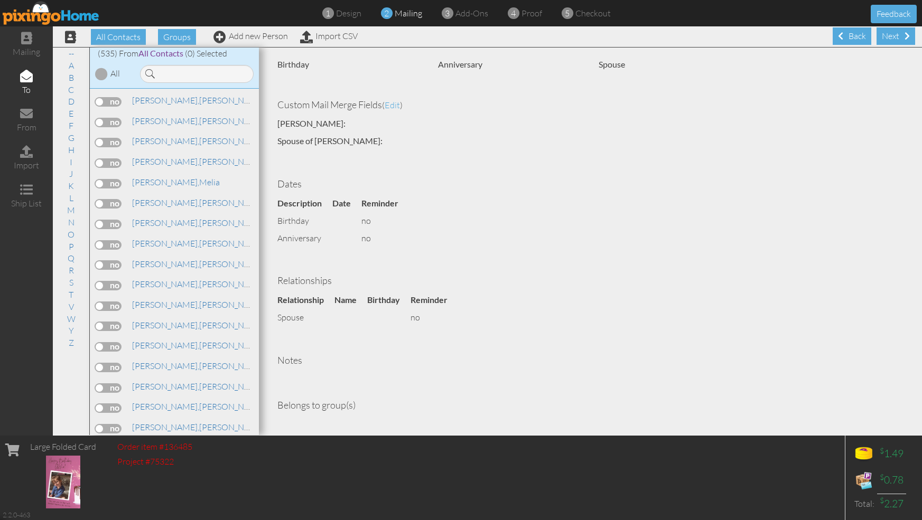
scroll to position [286, 0]
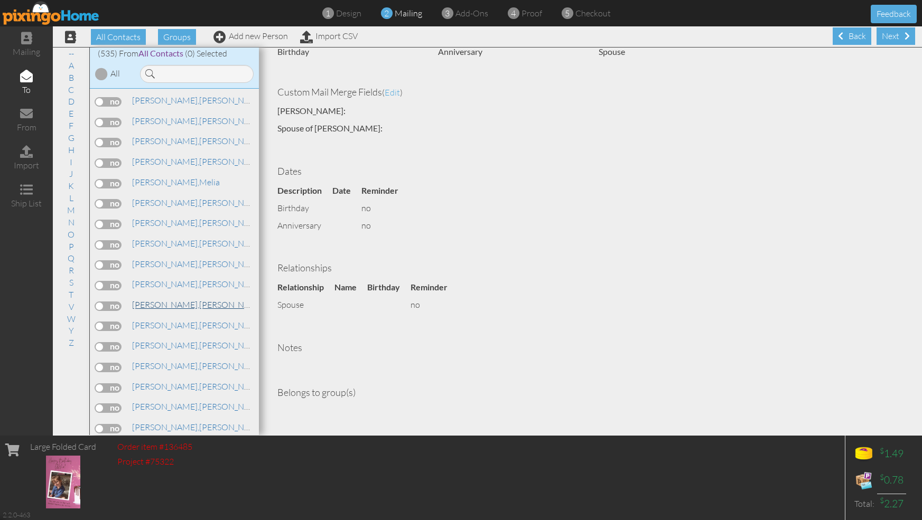
click at [160, 300] on span "[PERSON_NAME]," at bounding box center [165, 305] width 67 height 11
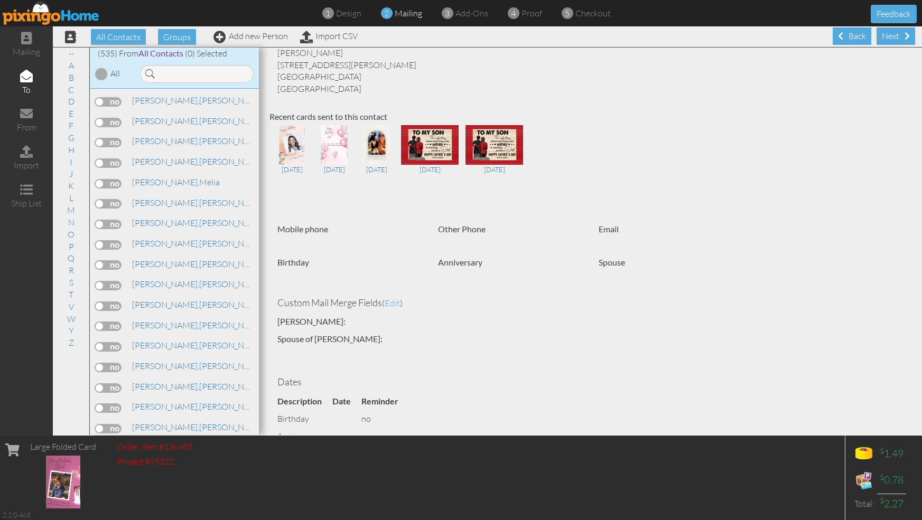
scroll to position [0, 0]
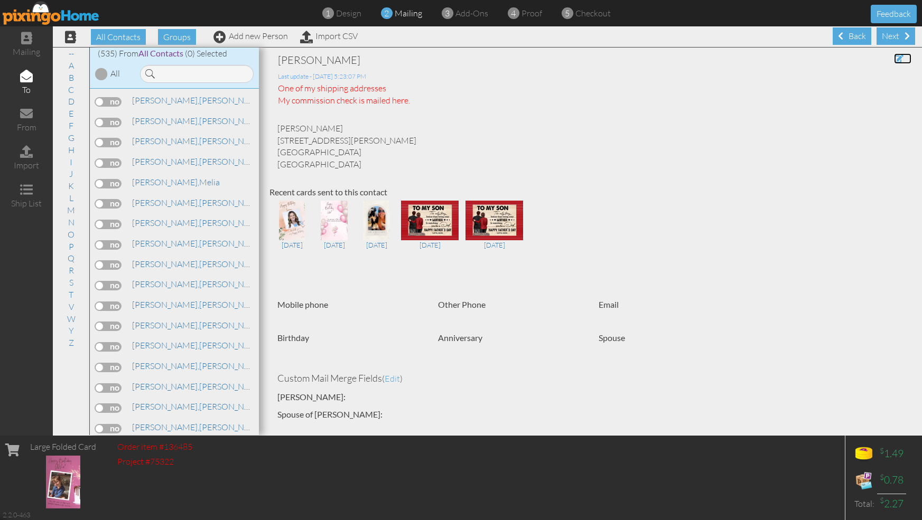
click at [894, 58] on span at bounding box center [899, 58] width 10 height 8
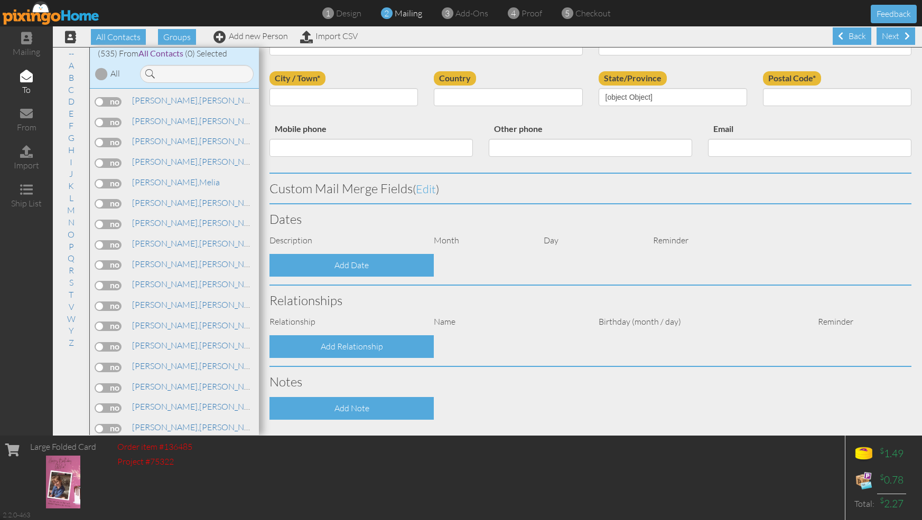
type input "[PERSON_NAME]"
type input "[STREET_ADDRESS][PERSON_NAME]"
type input "Mesa"
type input "85208"
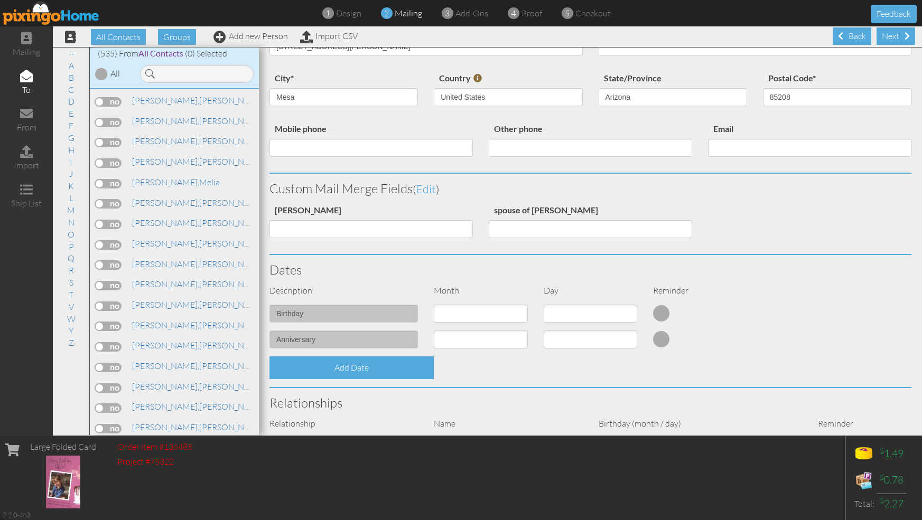
select select "object:869"
select select "object:890"
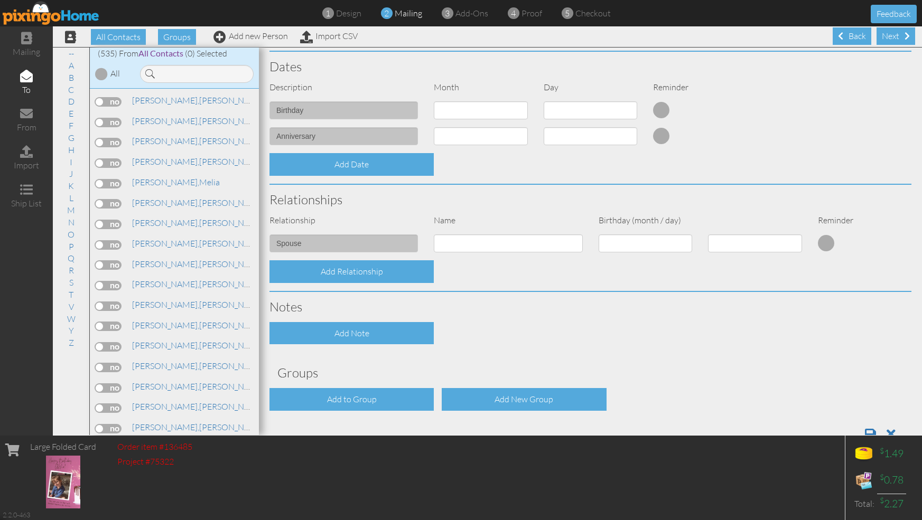
scroll to position [344, 0]
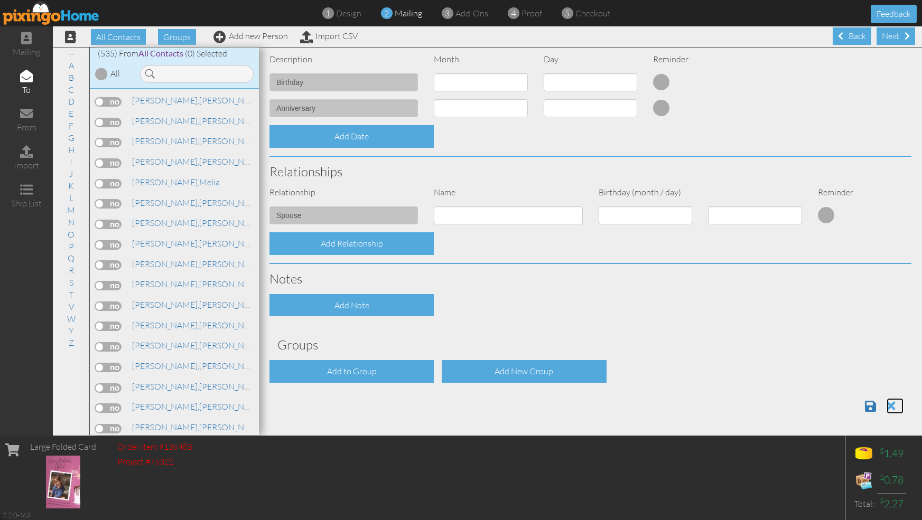
click at [886, 404] on span at bounding box center [890, 406] width 9 height 13
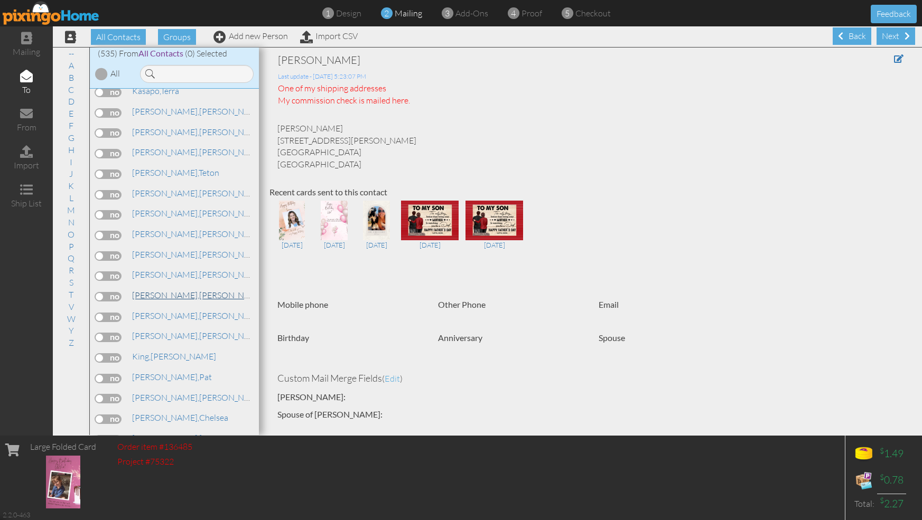
scroll to position [5708, 0]
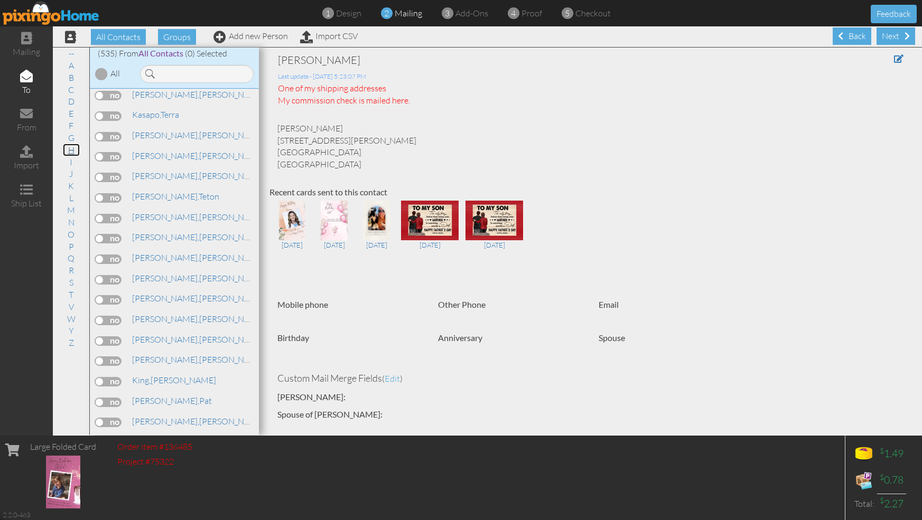
click at [71, 150] on link "H" at bounding box center [71, 150] width 17 height 13
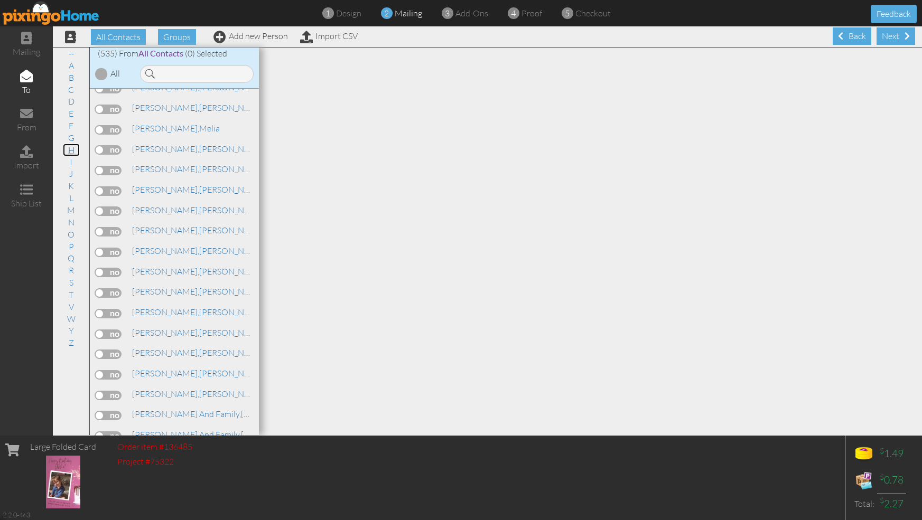
scroll to position [4449, 0]
click at [163, 244] on span "[PERSON_NAME]," at bounding box center [165, 249] width 67 height 11
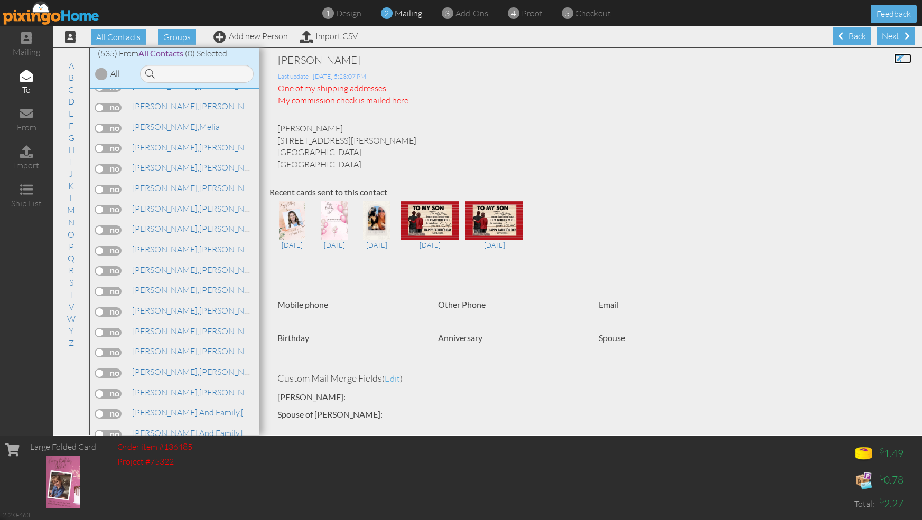
click at [894, 56] on span at bounding box center [899, 58] width 10 height 8
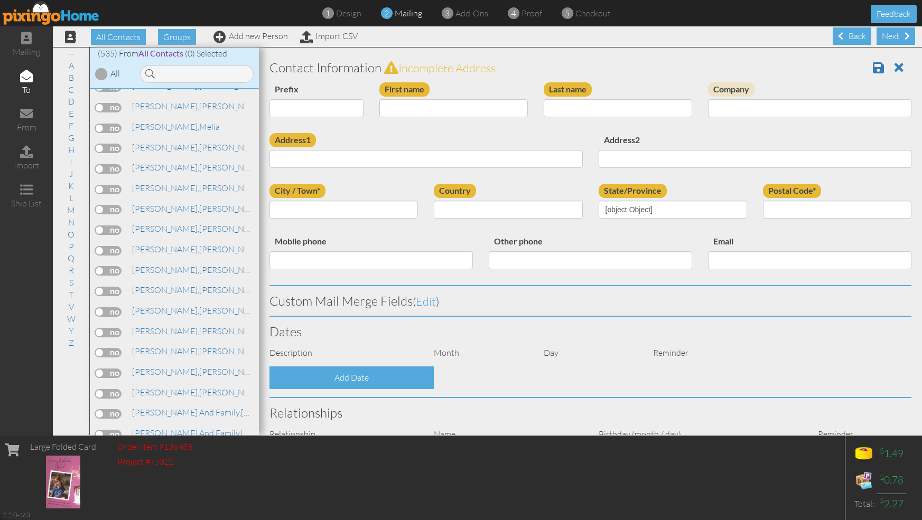
type input "[PERSON_NAME]"
type input "[STREET_ADDRESS][PERSON_NAME]"
type input "Mesa"
type input "85208"
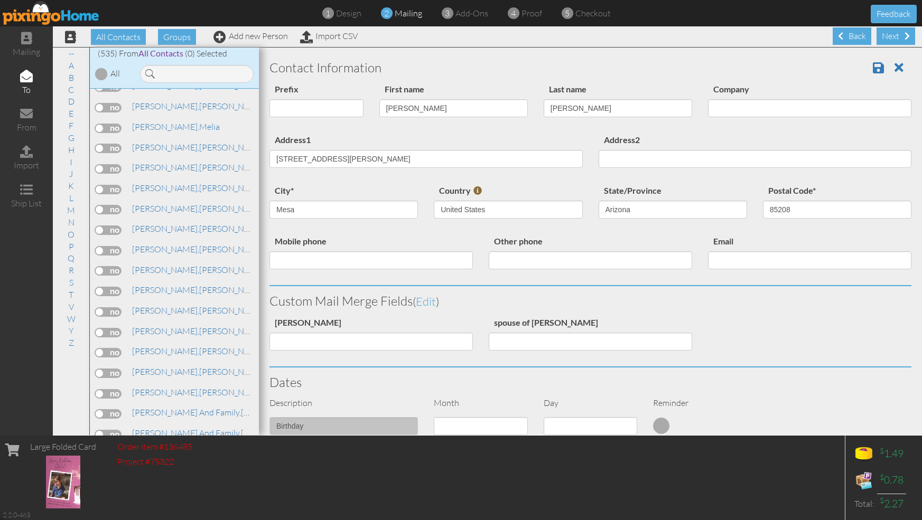
select select "object:869"
select select "object:890"
drag, startPoint x: 386, startPoint y: 160, endPoint x: 270, endPoint y: 167, distance: 115.9
click at [276, 166] on input "[STREET_ADDRESS][PERSON_NAME]" at bounding box center [425, 159] width 313 height 18
drag, startPoint x: 395, startPoint y: 153, endPoint x: 370, endPoint y: 165, distance: 27.9
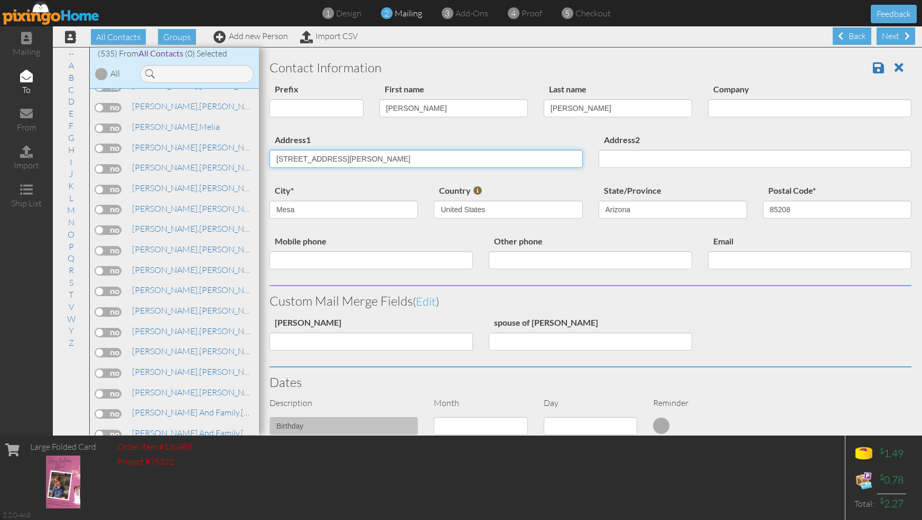
click at [331, 163] on input "[STREET_ADDRESS][PERSON_NAME]" at bounding box center [425, 159] width 313 height 18
click at [373, 161] on input "[STREET_ADDRESS][PERSON_NAME]" at bounding box center [425, 159] width 313 height 18
drag, startPoint x: 373, startPoint y: 161, endPoint x: 244, endPoint y: 142, distance: 130.2
click at [244, 142] on div "All Contacts (535) My Groups All Contacts fr ... (182) Christmas 2023 (31) chri…" at bounding box center [487, 241] width 869 height 388
type input "[STREET_ADDRESS]"
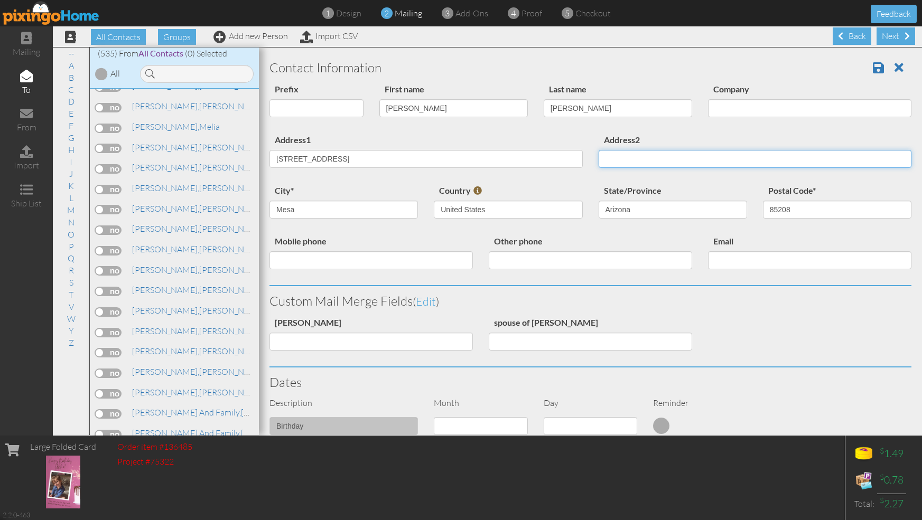
click at [636, 162] on input "Address2" at bounding box center [755, 159] width 313 height 18
click at [633, 162] on input "#341" at bounding box center [755, 159] width 313 height 18
type input "#"
click at [642, 160] on input "Address2" at bounding box center [755, 159] width 313 height 18
type input "Apt 341"
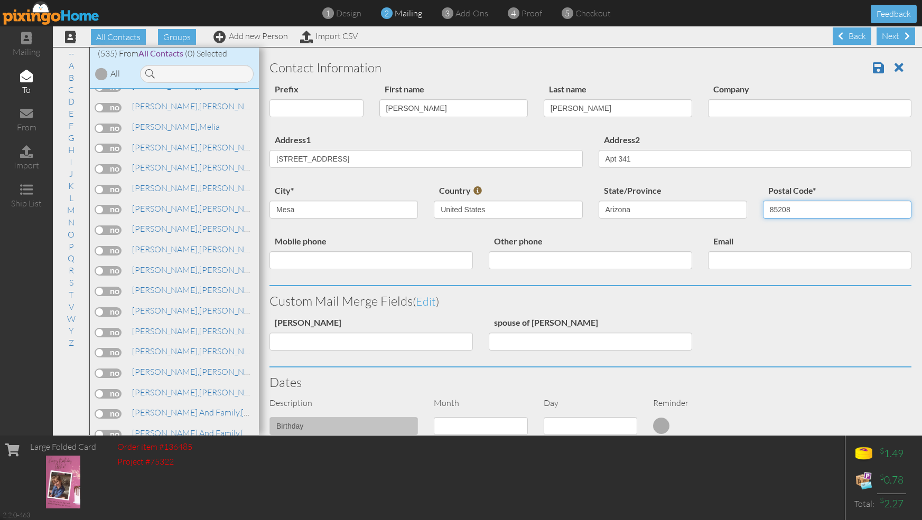
click at [782, 214] on input "85208" at bounding box center [837, 210] width 148 height 18
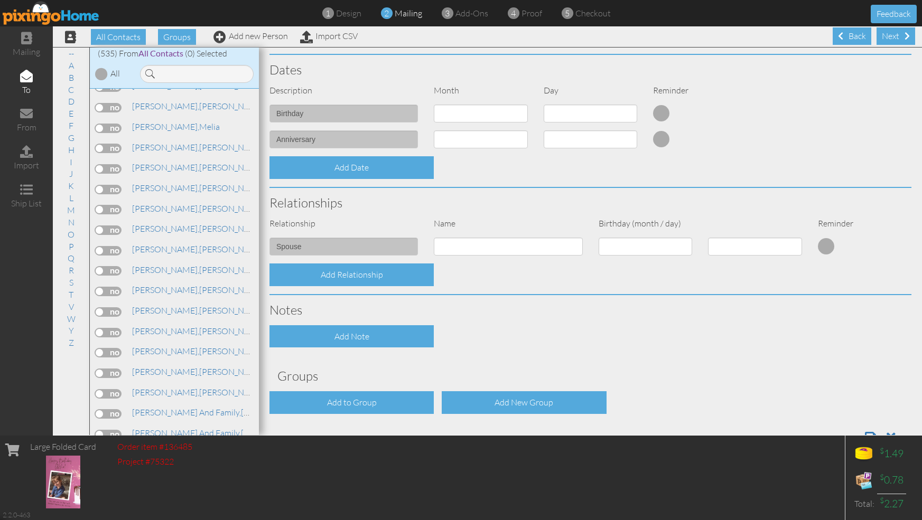
scroll to position [344, 0]
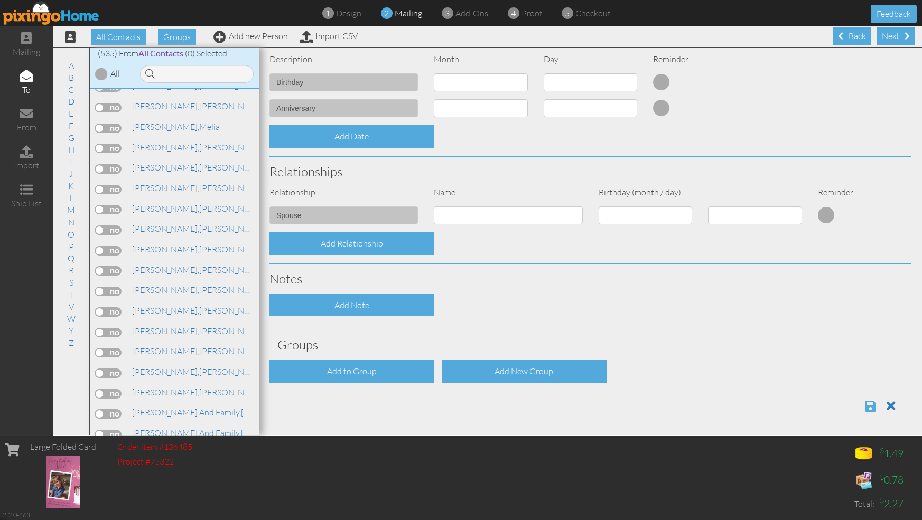
type input "85213"
click at [865, 405] on span at bounding box center [870, 406] width 11 height 13
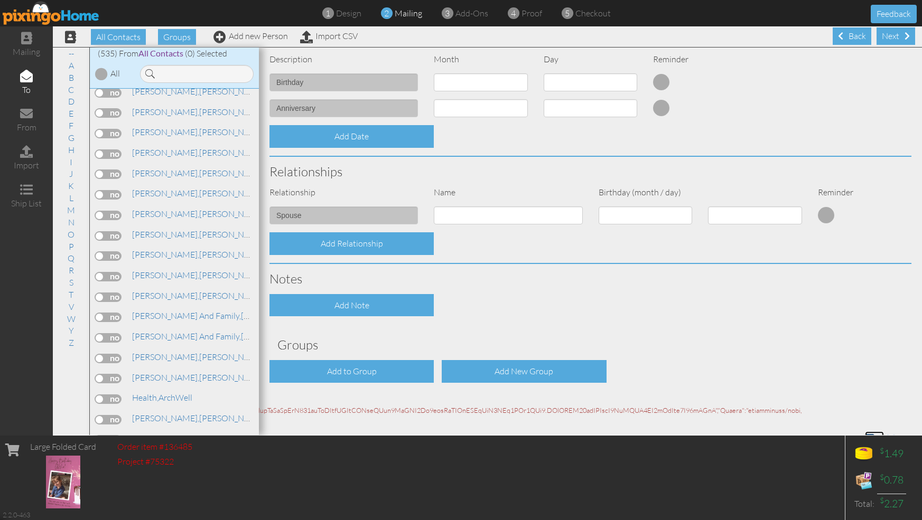
scroll to position [4528, 0]
click at [99, 167] on label at bounding box center [108, 172] width 26 height 10
click at [0, 0] on input "checkbox" at bounding box center [0, 0] width 0 height 0
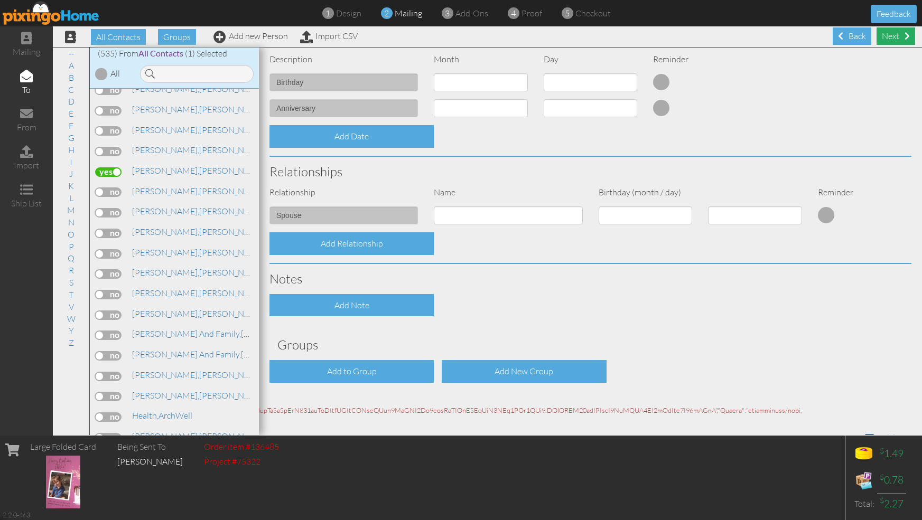
click at [904, 38] on span at bounding box center [906, 36] width 5 height 8
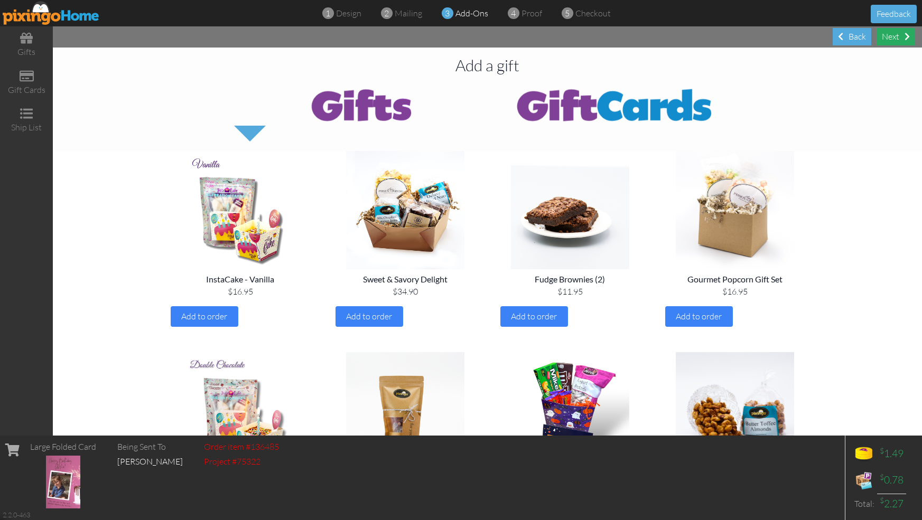
click at [892, 39] on div "Next" at bounding box center [895, 36] width 39 height 17
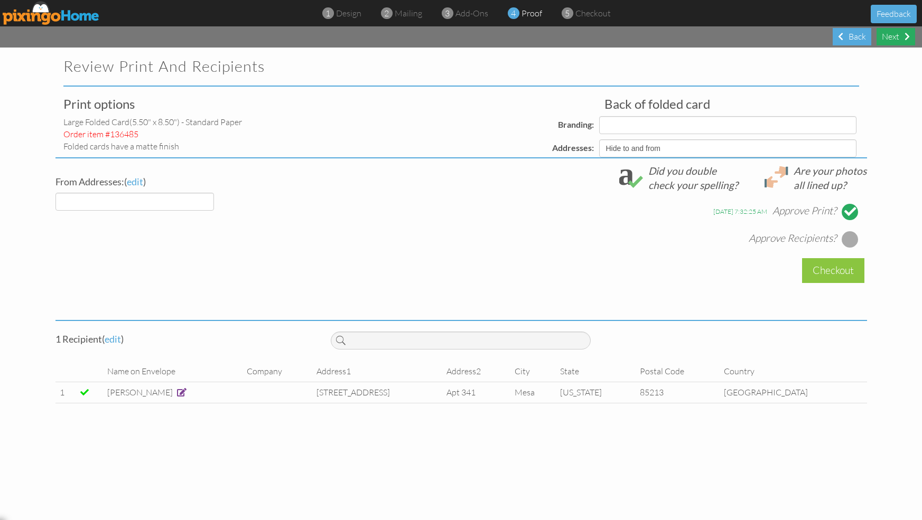
select select "object:4528"
select select "object:4541"
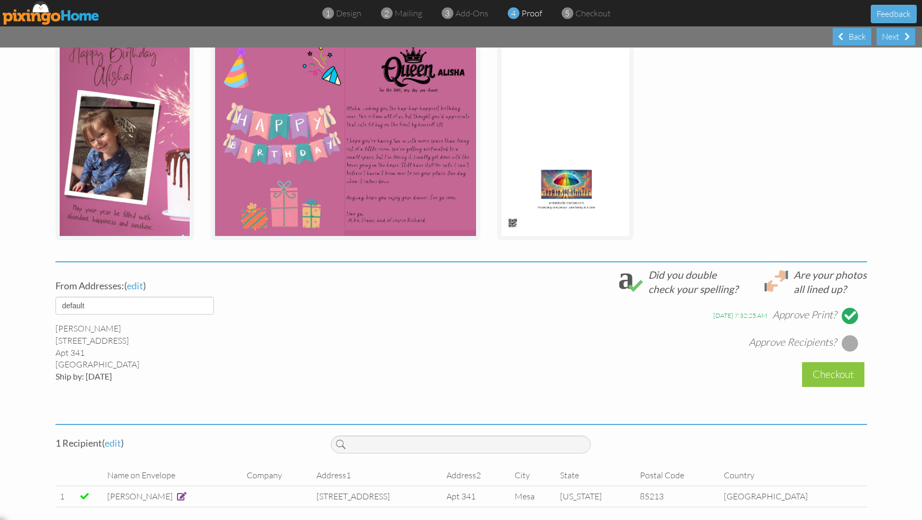
scroll to position [180, 0]
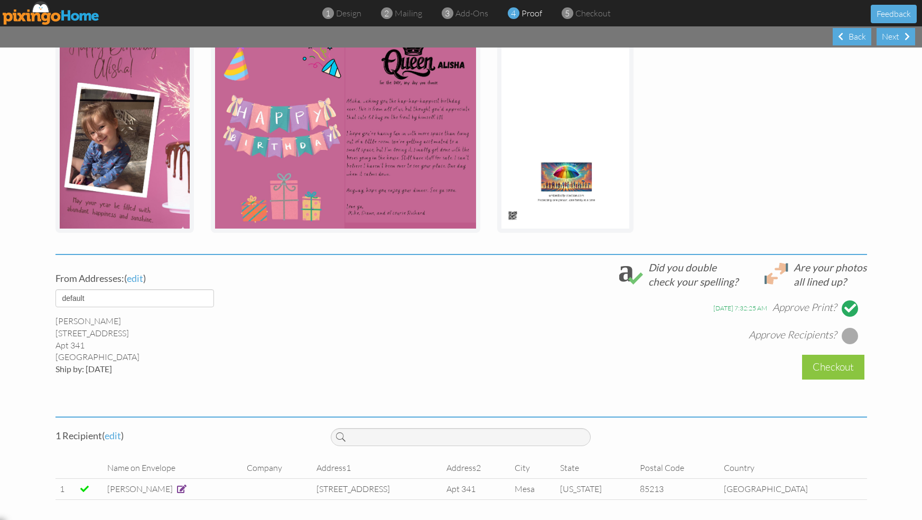
click at [848, 333] on div at bounding box center [849, 336] width 17 height 17
click at [825, 364] on div "Checkout" at bounding box center [833, 367] width 62 height 25
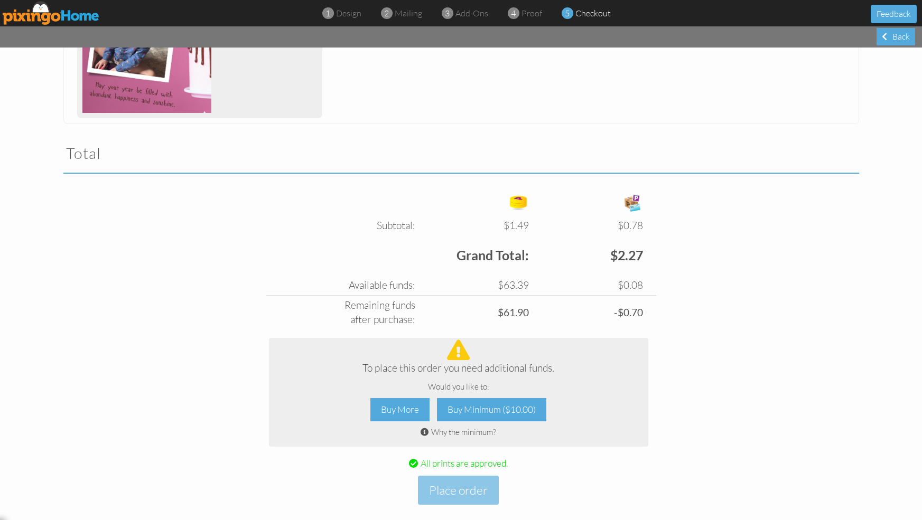
scroll to position [286, 0]
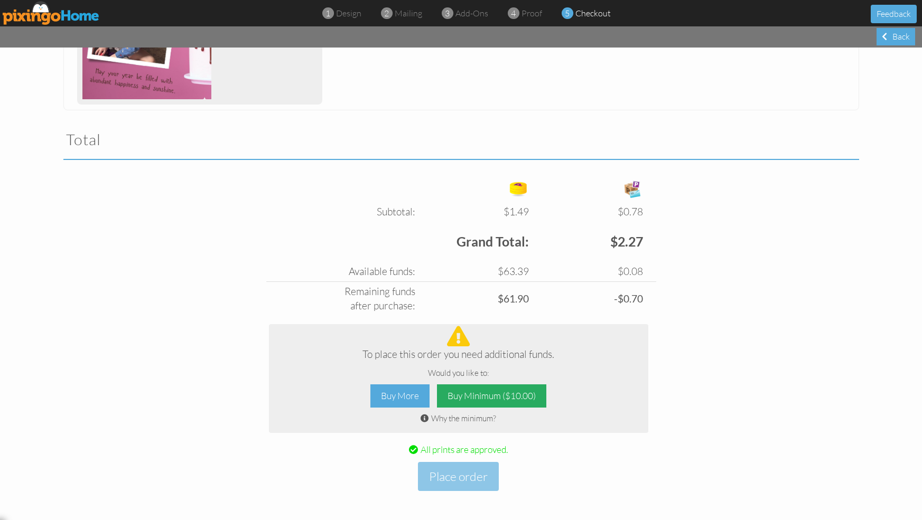
click at [453, 391] on div "Buy Minimum ($10.00)" at bounding box center [491, 397] width 109 height 24
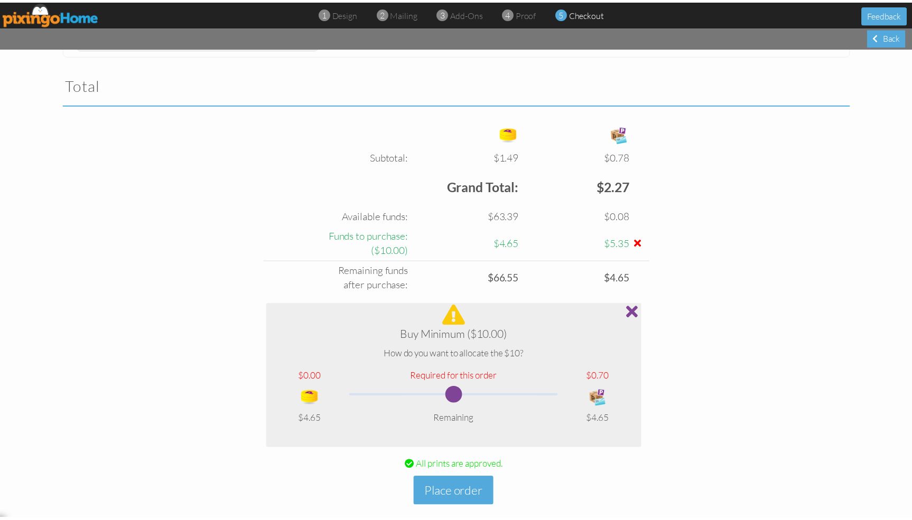
scroll to position [357, 0]
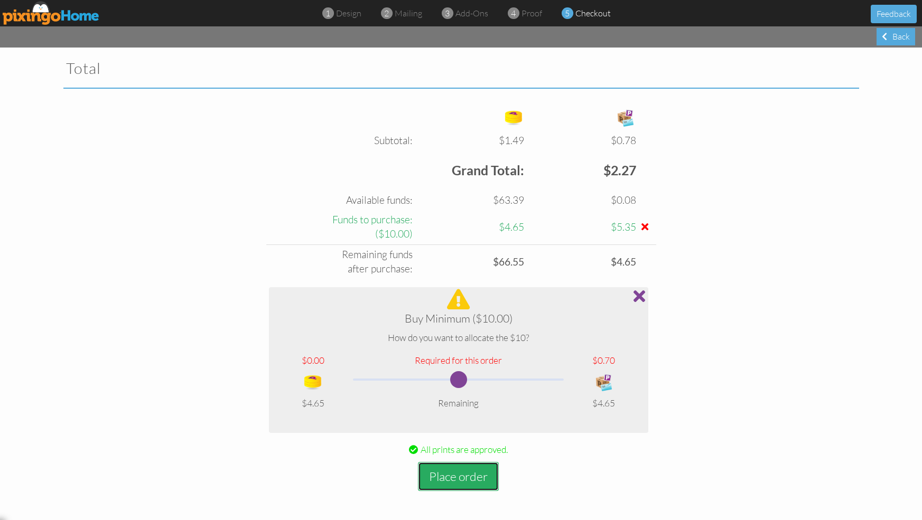
click at [461, 475] on button "Place order" at bounding box center [458, 476] width 81 height 29
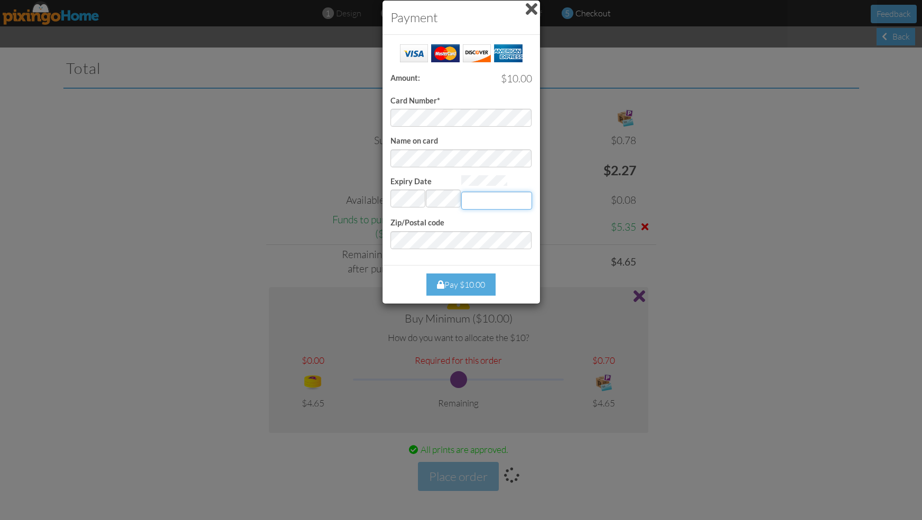
type input "322"
click at [479, 283] on div "Pay $10.00" at bounding box center [460, 285] width 69 height 23
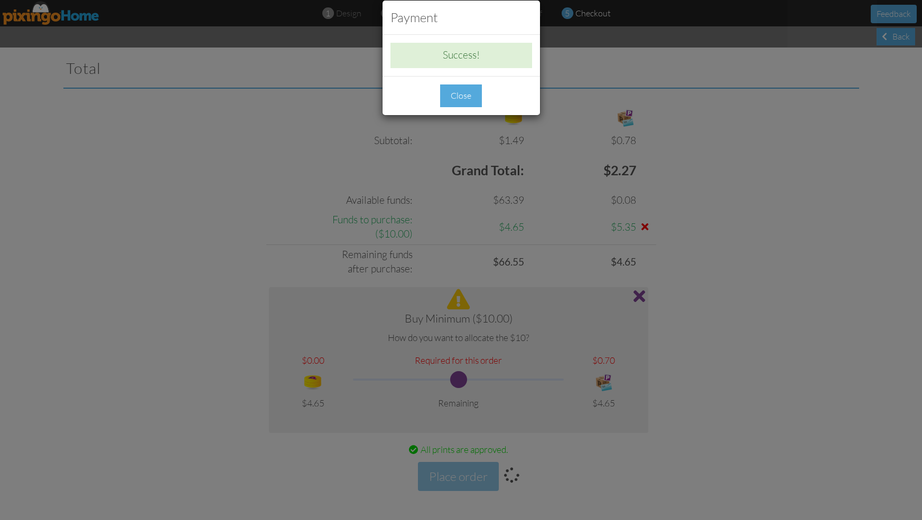
click at [448, 99] on div "Close" at bounding box center [461, 96] width 42 height 23
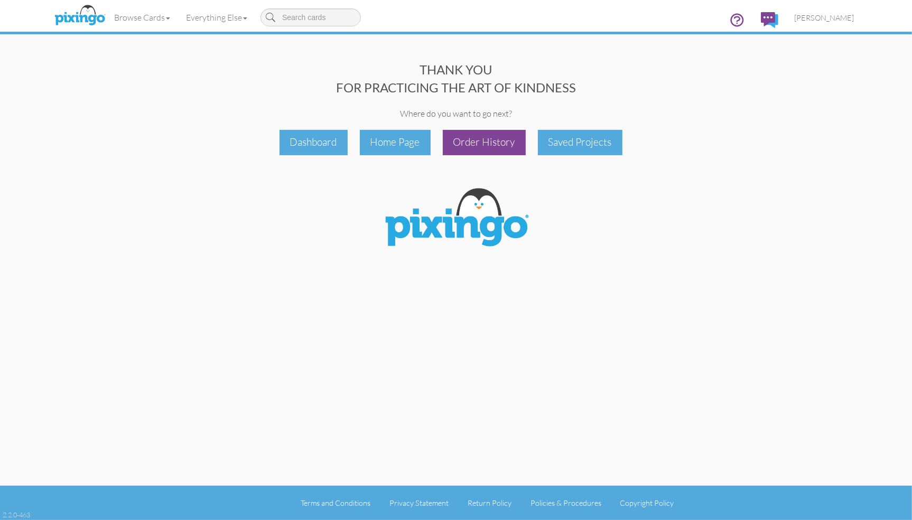
click at [467, 141] on div "Order History" at bounding box center [484, 142] width 83 height 25
